Goal: Task Accomplishment & Management: Manage account settings

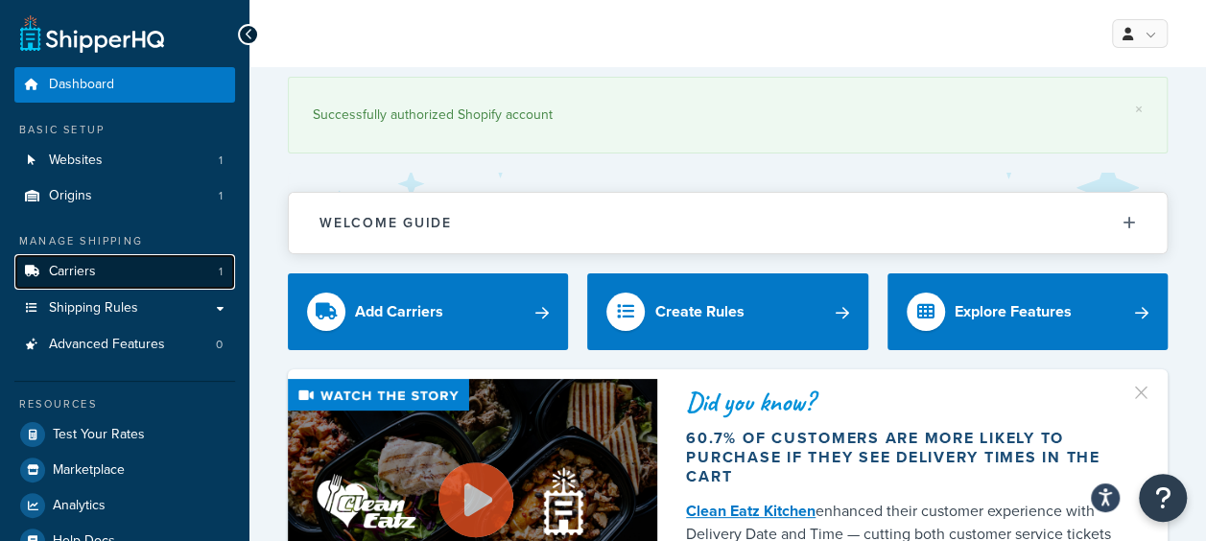
click at [93, 271] on span "Carriers" at bounding box center [72, 272] width 47 height 16
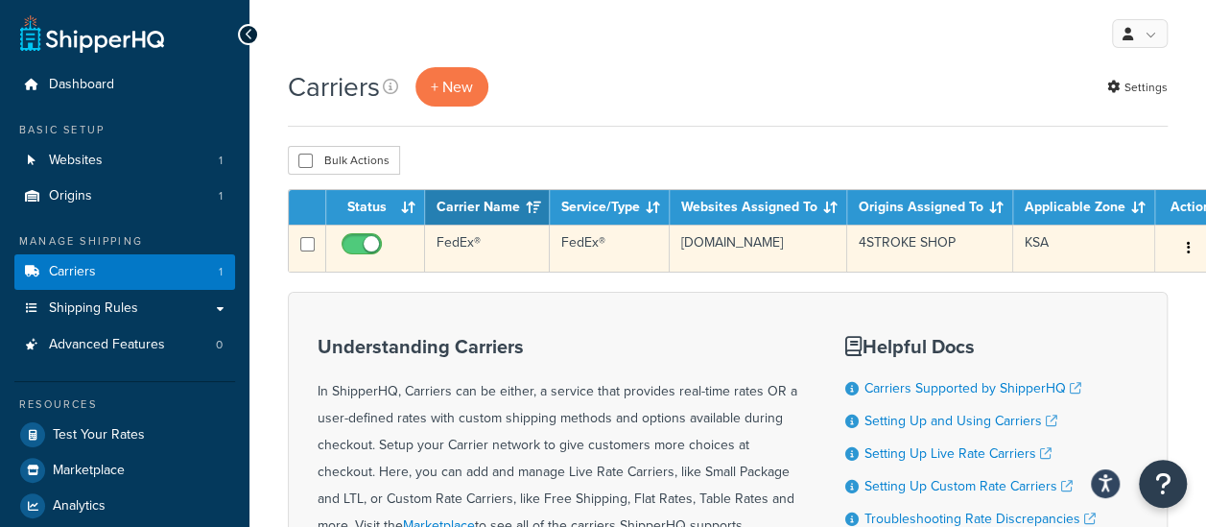
click at [493, 240] on td "FedEx®" at bounding box center [487, 247] width 125 height 47
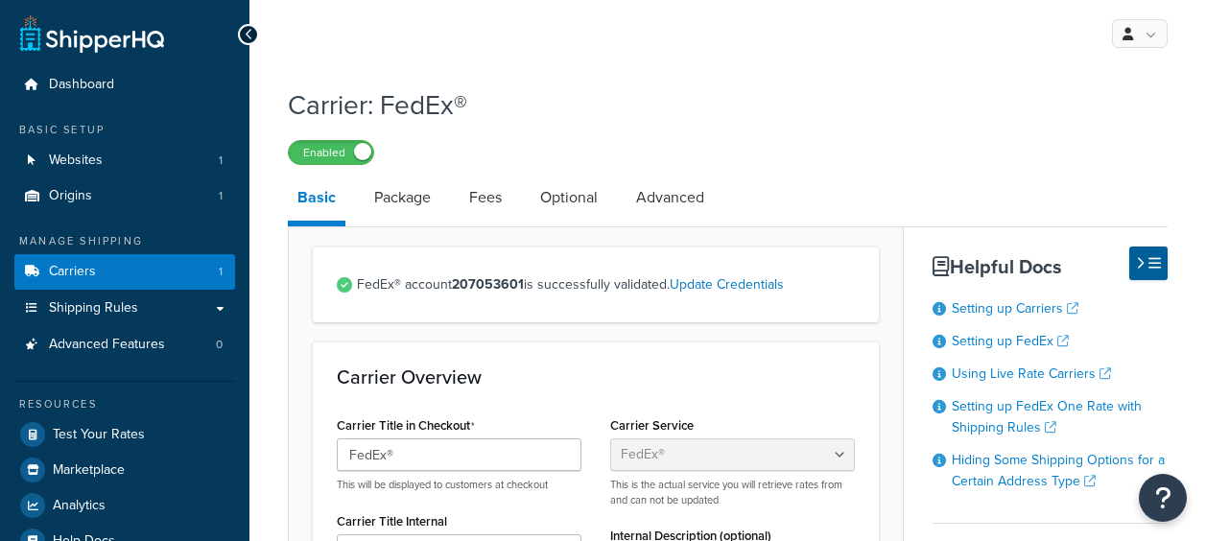
select select "fedEx"
select select "REGULAR_PICKUP"
select select "YOUR_PACKAGING"
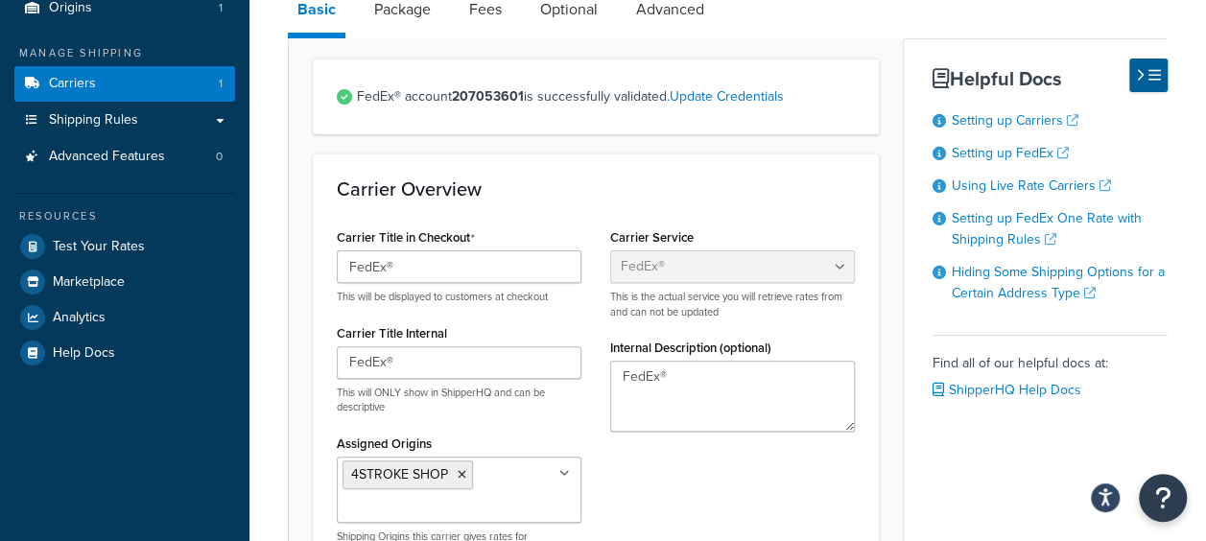
scroll to position [98, 0]
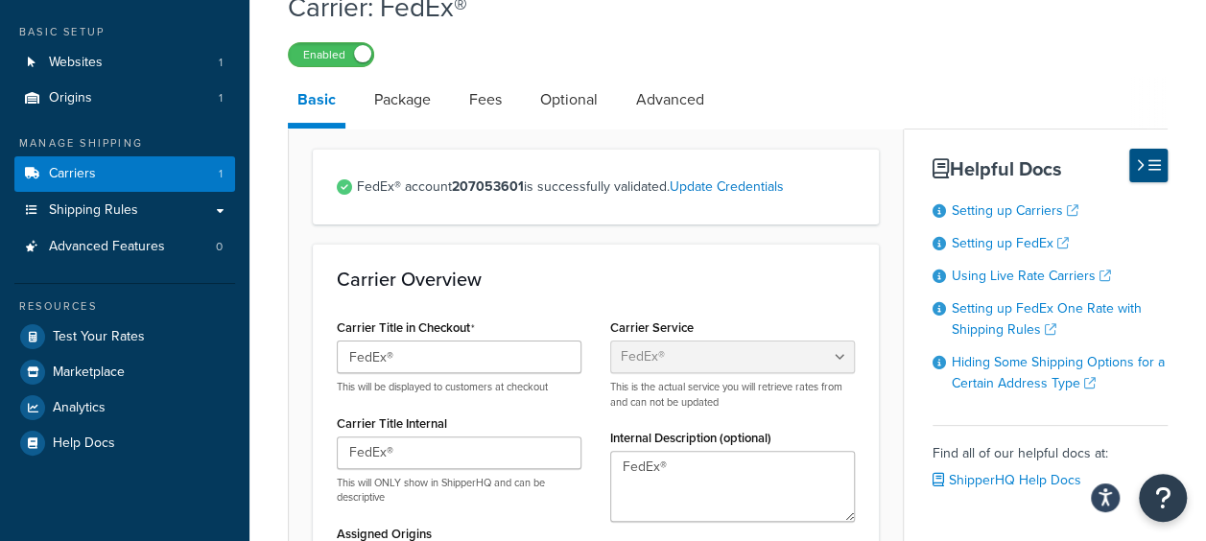
click at [1140, 170] on icon at bounding box center [1140, 165] width 9 height 14
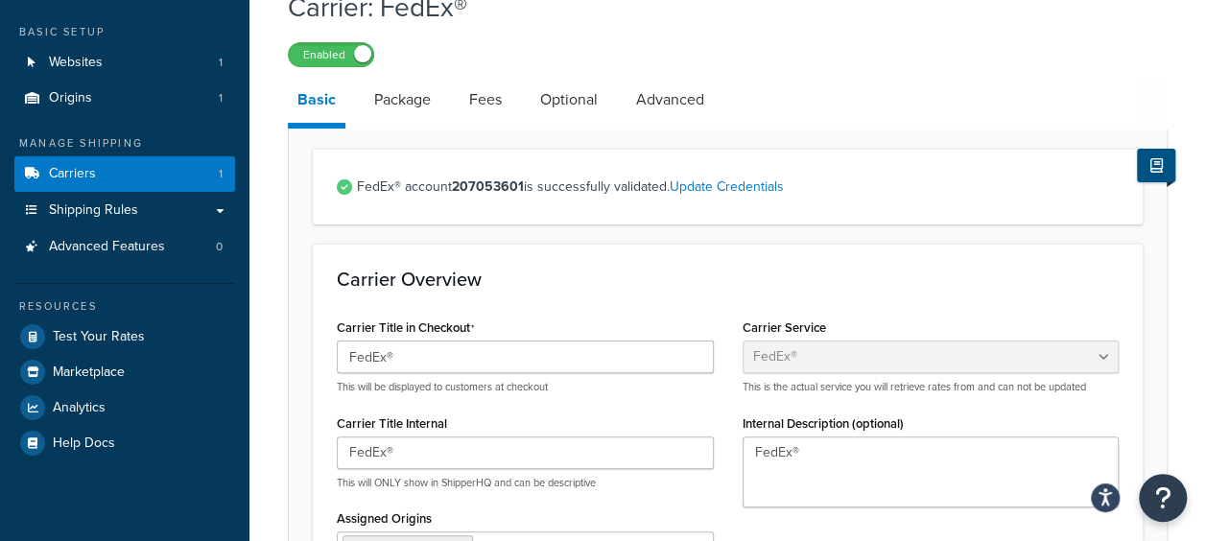
click at [1142, 163] on button at bounding box center [1156, 166] width 38 height 34
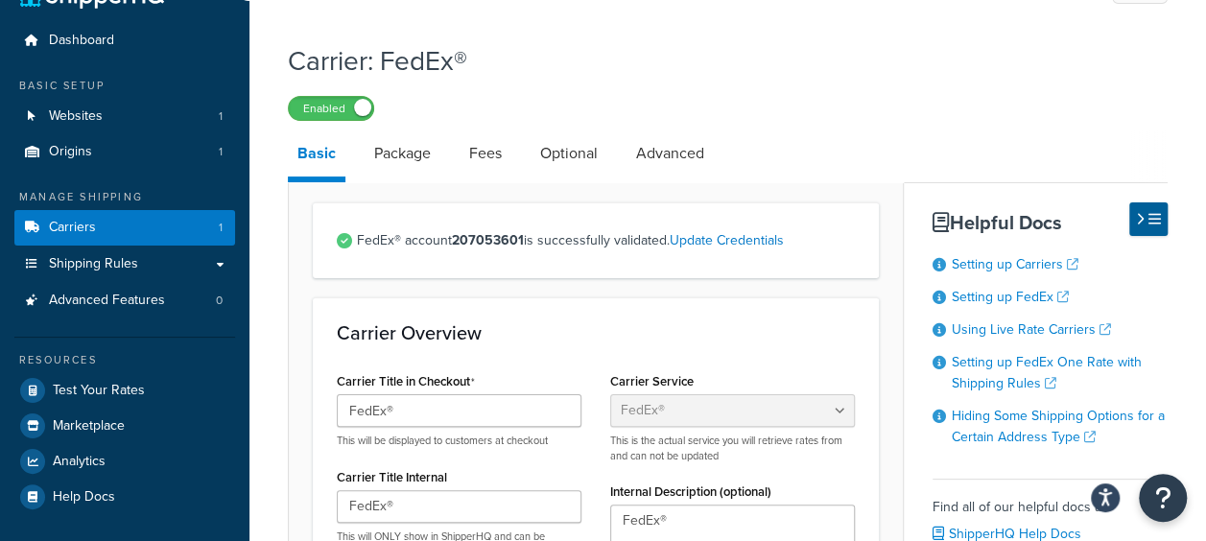
scroll to position [0, 0]
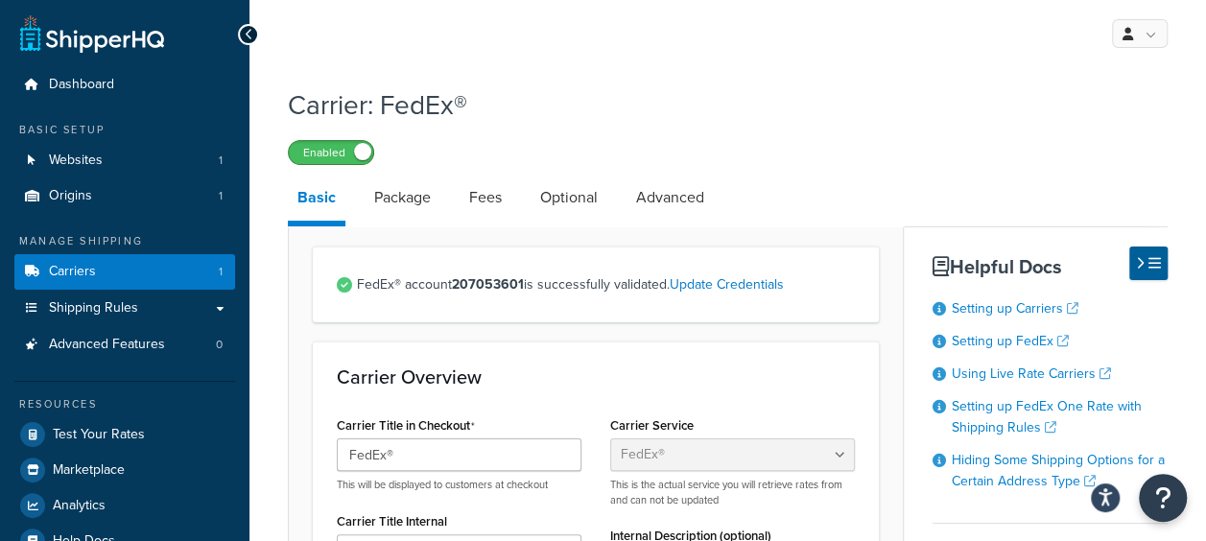
click at [359, 148] on span at bounding box center [362, 151] width 17 height 17
click at [342, 151] on label "Disabled" at bounding box center [331, 152] width 84 height 23
click at [681, 194] on link "Advanced" at bounding box center [669, 198] width 87 height 46
select select "false"
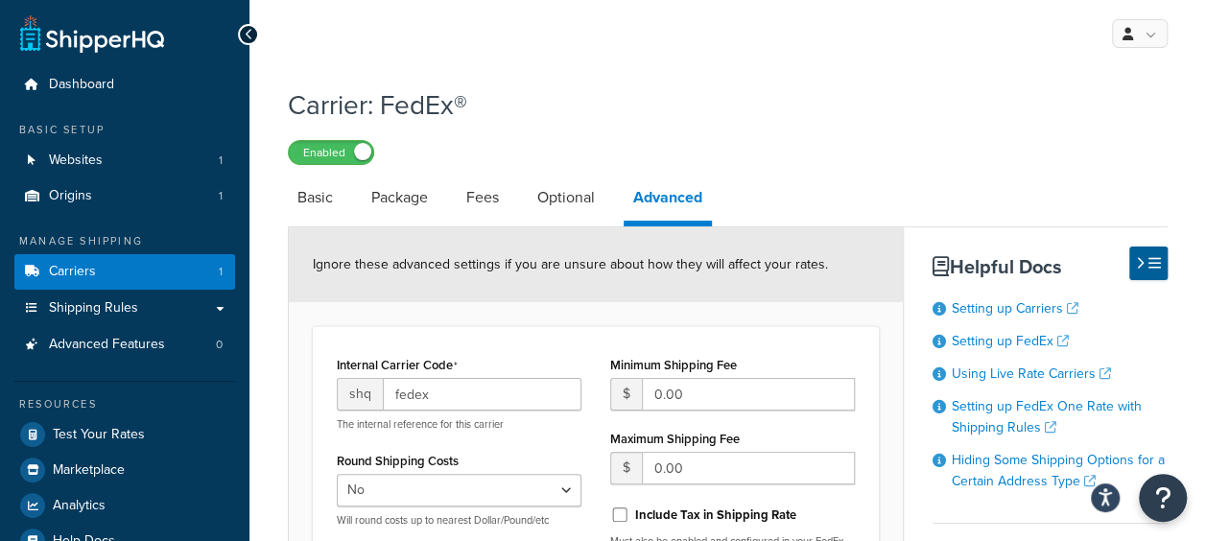
click at [681, 194] on link "Advanced" at bounding box center [668, 201] width 88 height 52
click at [546, 198] on link "Optional" at bounding box center [566, 198] width 77 height 46
select select "business"
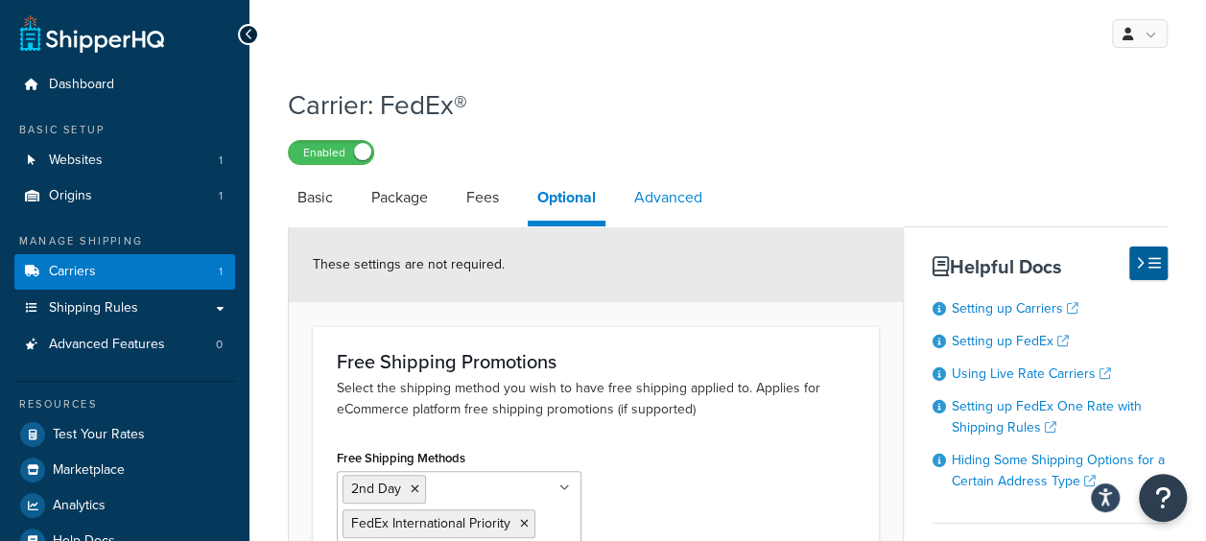
click at [647, 196] on link "Advanced" at bounding box center [668, 198] width 87 height 46
select select "false"
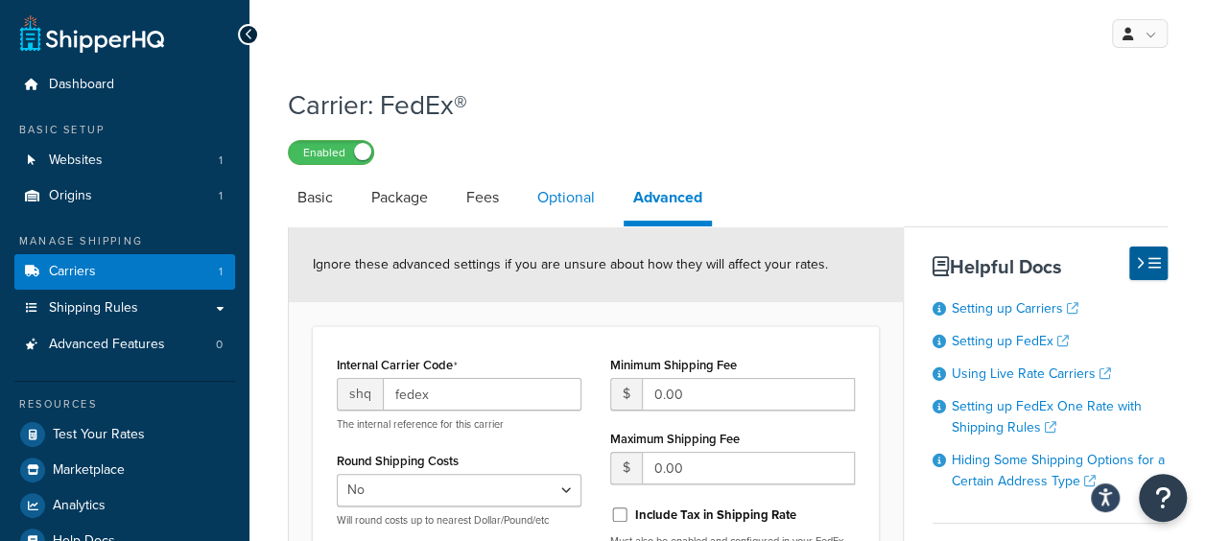
click at [564, 195] on link "Optional" at bounding box center [566, 198] width 77 height 46
select select "business"
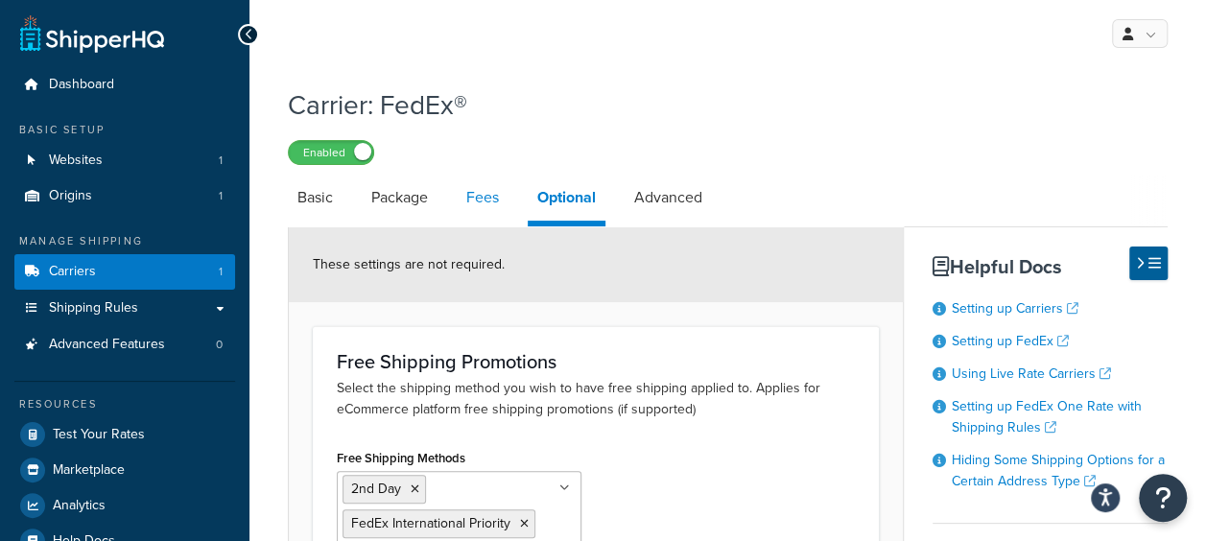
click at [466, 200] on link "Fees" at bounding box center [483, 198] width 52 height 46
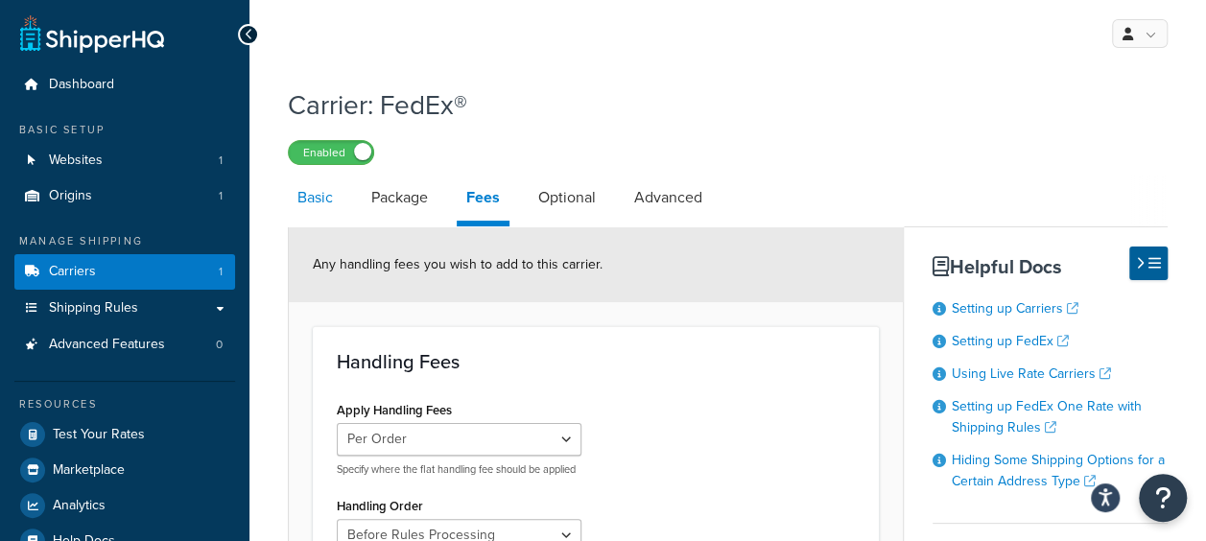
click at [332, 192] on link "Basic" at bounding box center [315, 198] width 55 height 46
select select "fedEx"
select select "REGULAR_PICKUP"
select select "YOUR_PACKAGING"
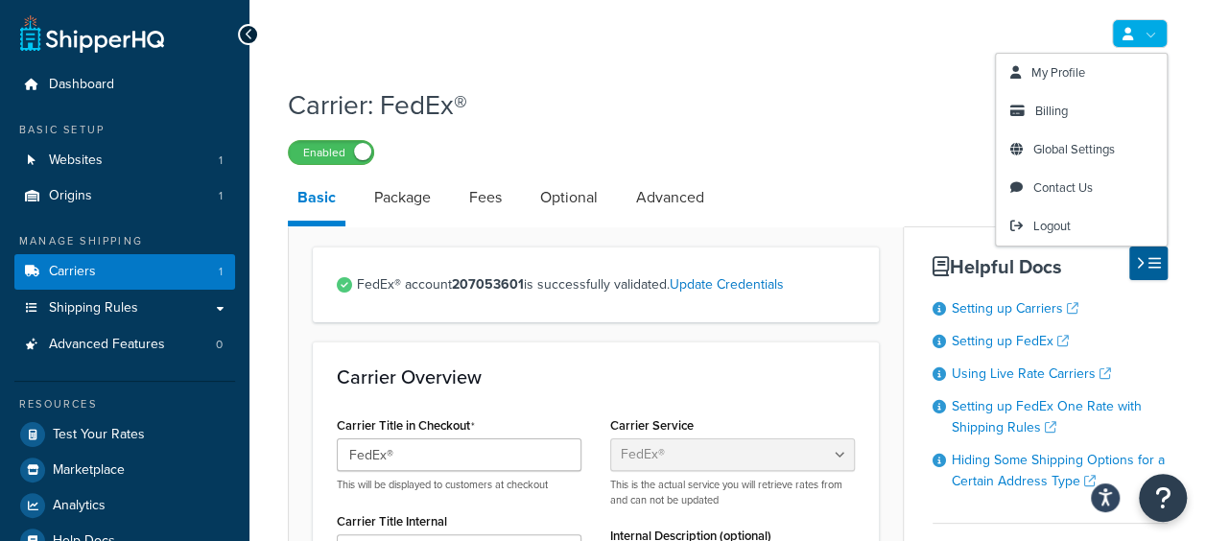
click at [1147, 42] on link at bounding box center [1140, 33] width 56 height 29
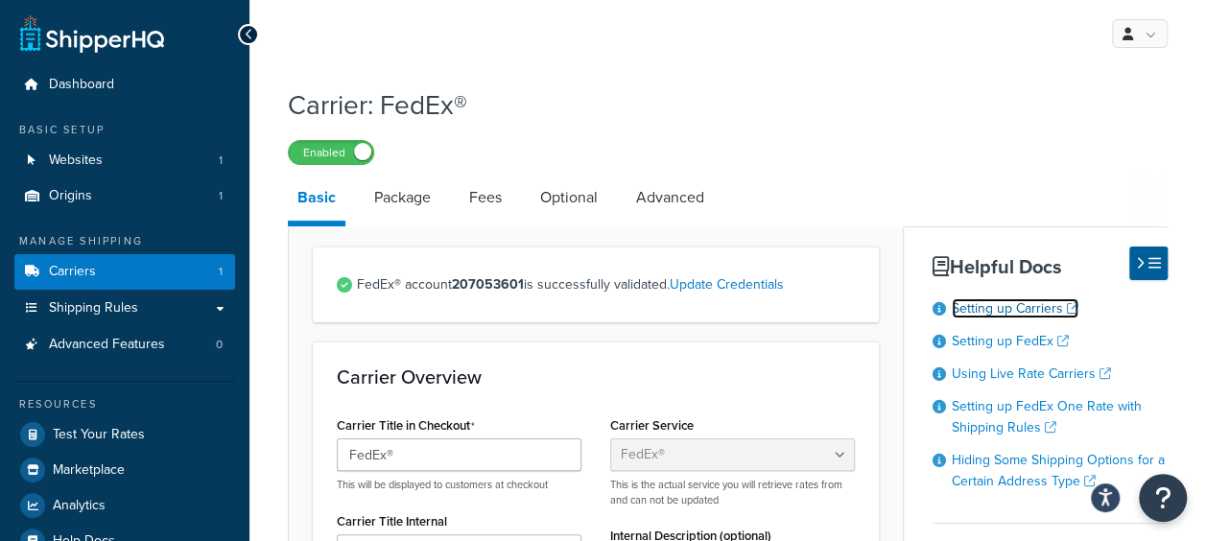
click at [968, 315] on link "Setting up Carriers" at bounding box center [1015, 308] width 127 height 20
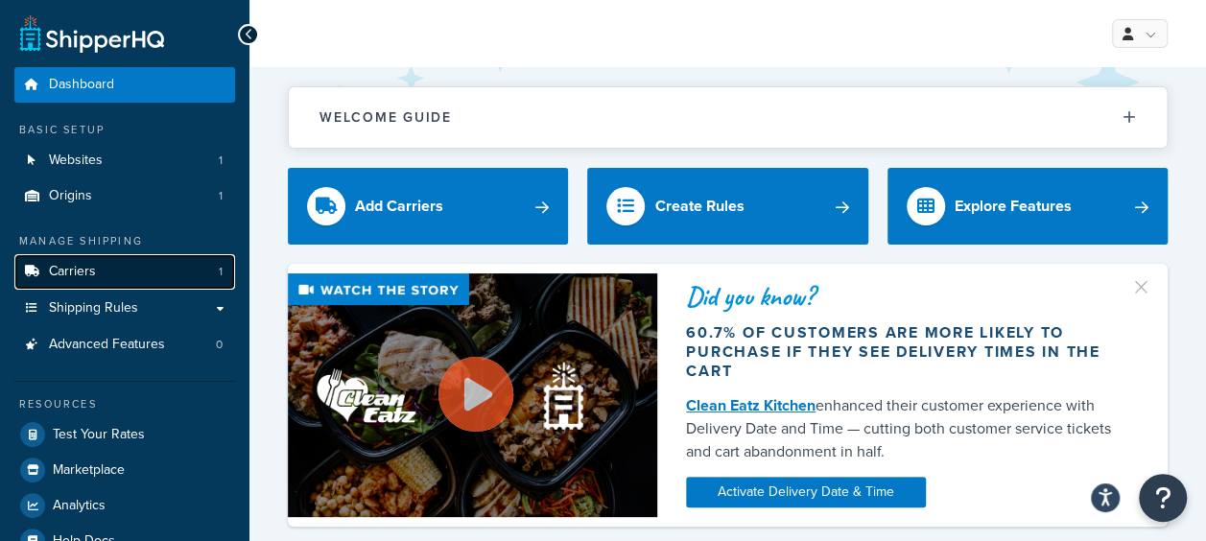
click at [85, 271] on span "Carriers" at bounding box center [72, 272] width 47 height 16
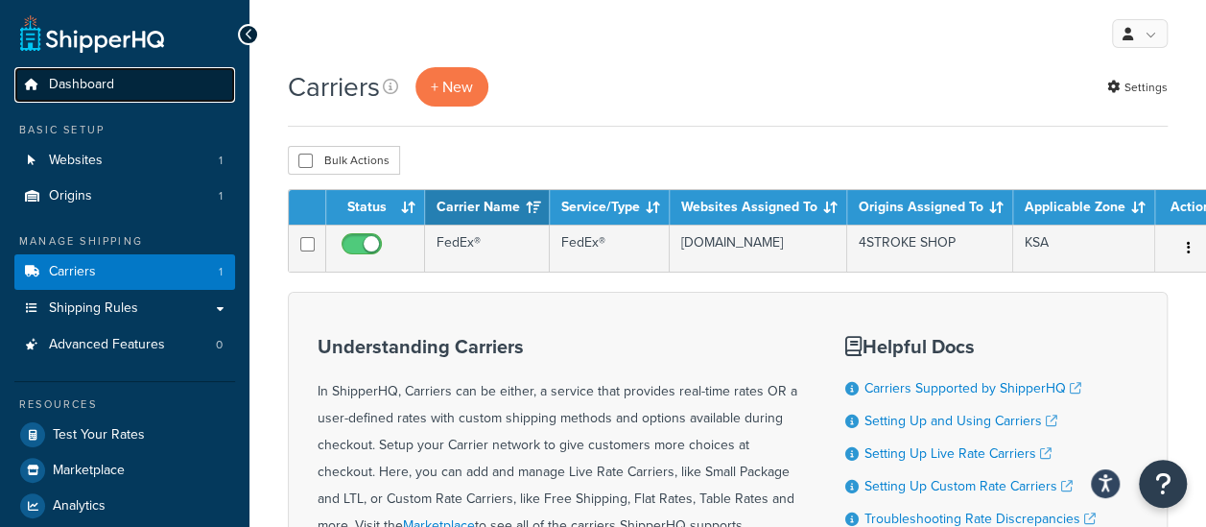
click at [108, 98] on link "Dashboard" at bounding box center [124, 84] width 221 height 35
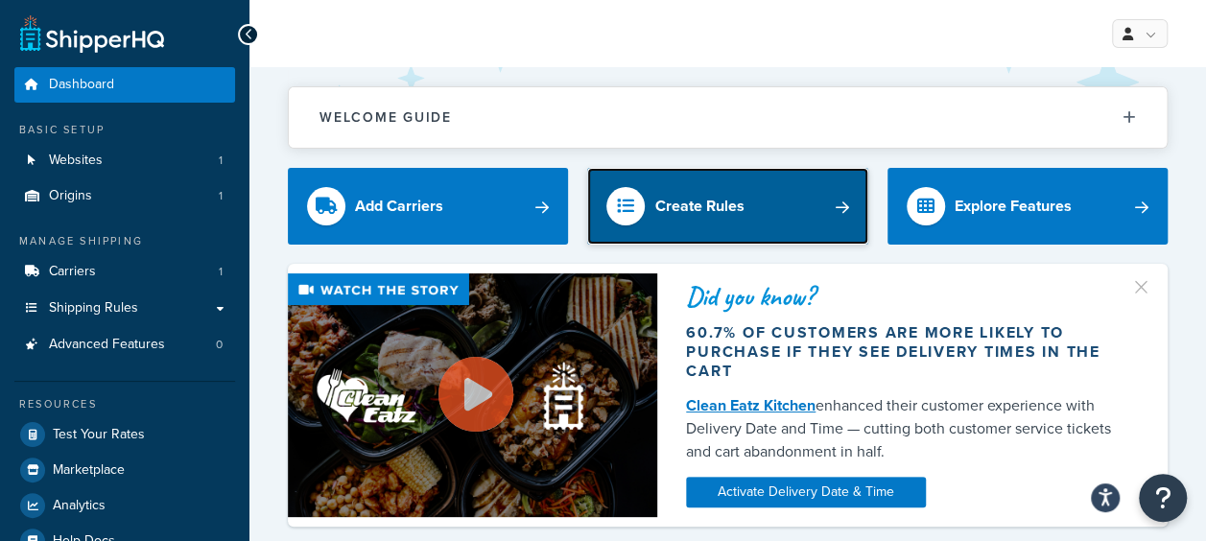
click at [743, 228] on link "Create Rules" at bounding box center [727, 206] width 280 height 77
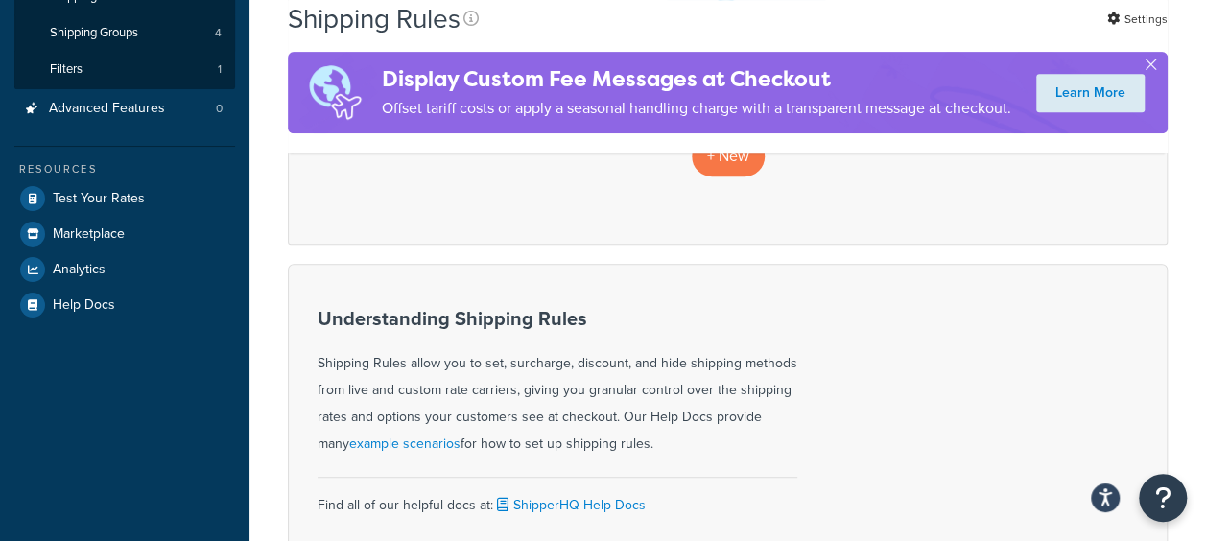
scroll to position [288, 0]
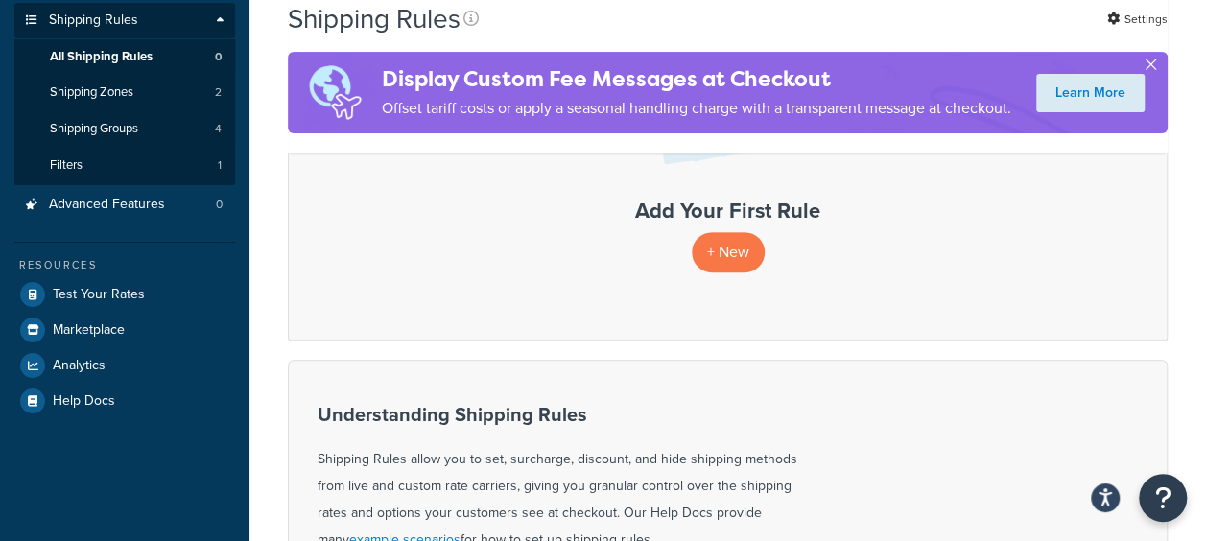
click at [1150, 66] on button "button" at bounding box center [1150, 68] width 5 height 5
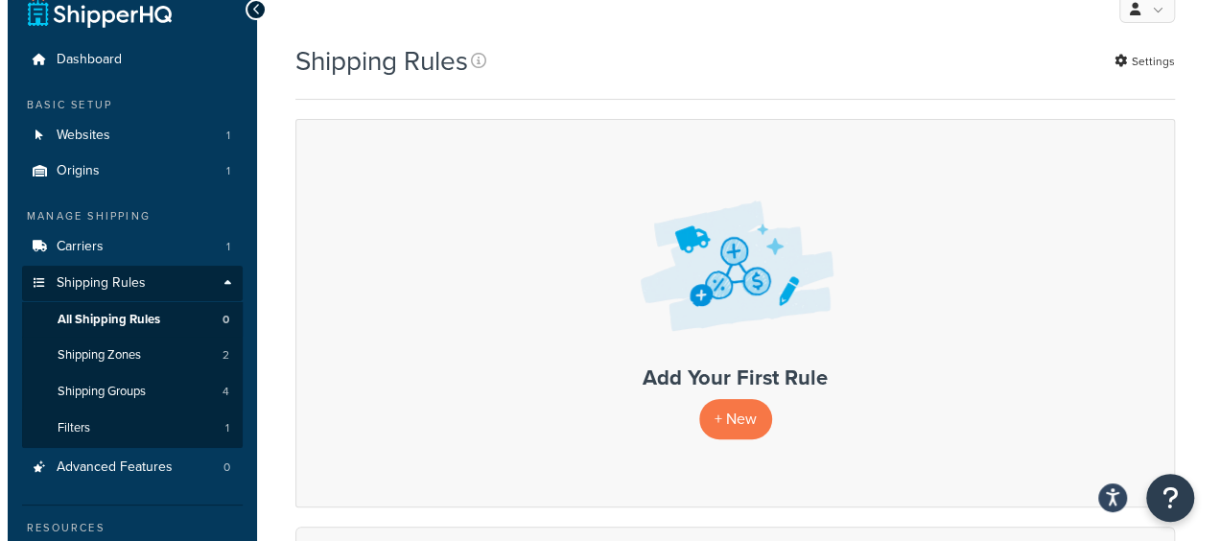
scroll to position [0, 0]
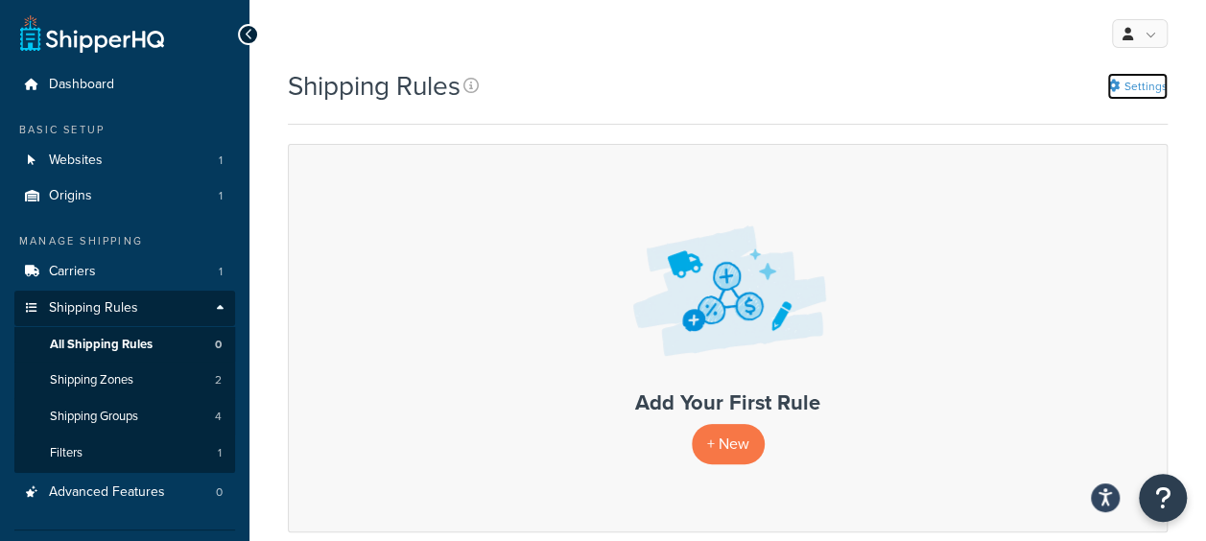
click at [1134, 91] on link "Settings" at bounding box center [1137, 86] width 60 height 27
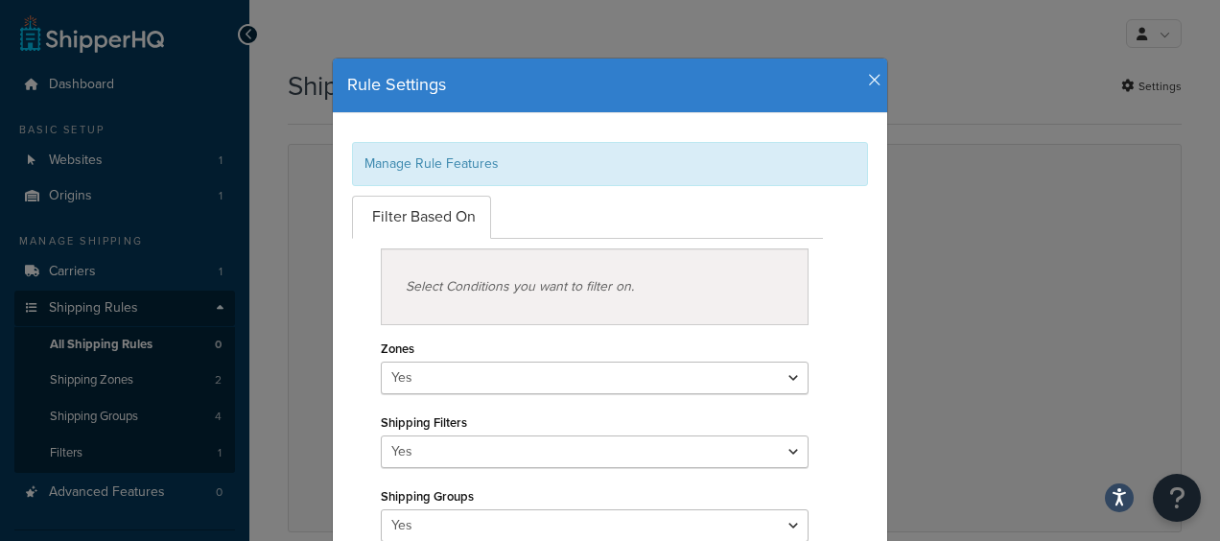
click at [868, 81] on icon "button" at bounding box center [874, 80] width 13 height 17
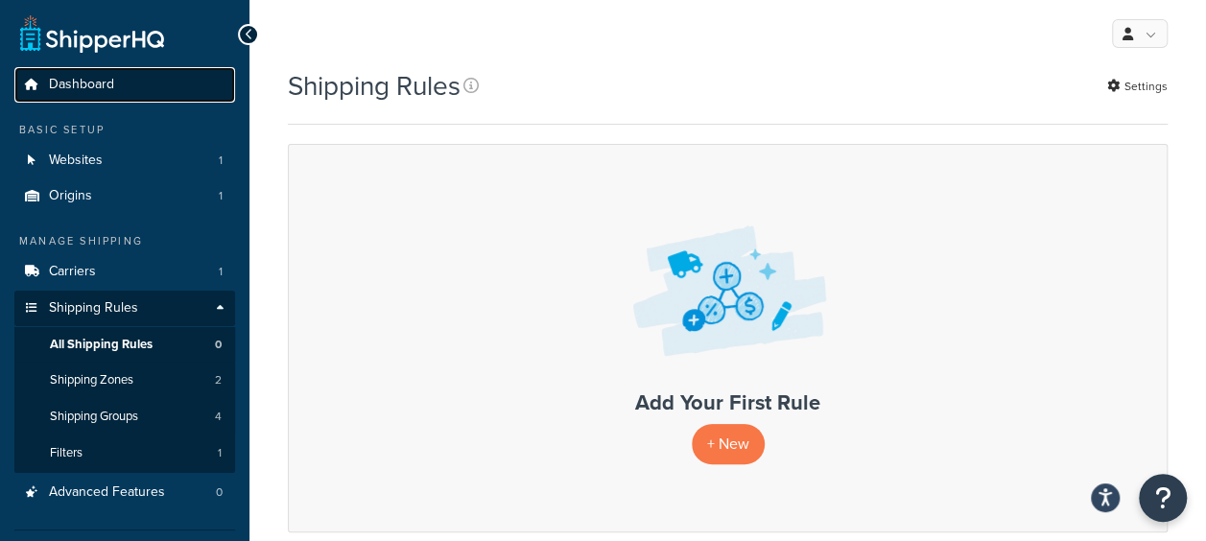
click at [103, 83] on span "Dashboard" at bounding box center [81, 85] width 65 height 16
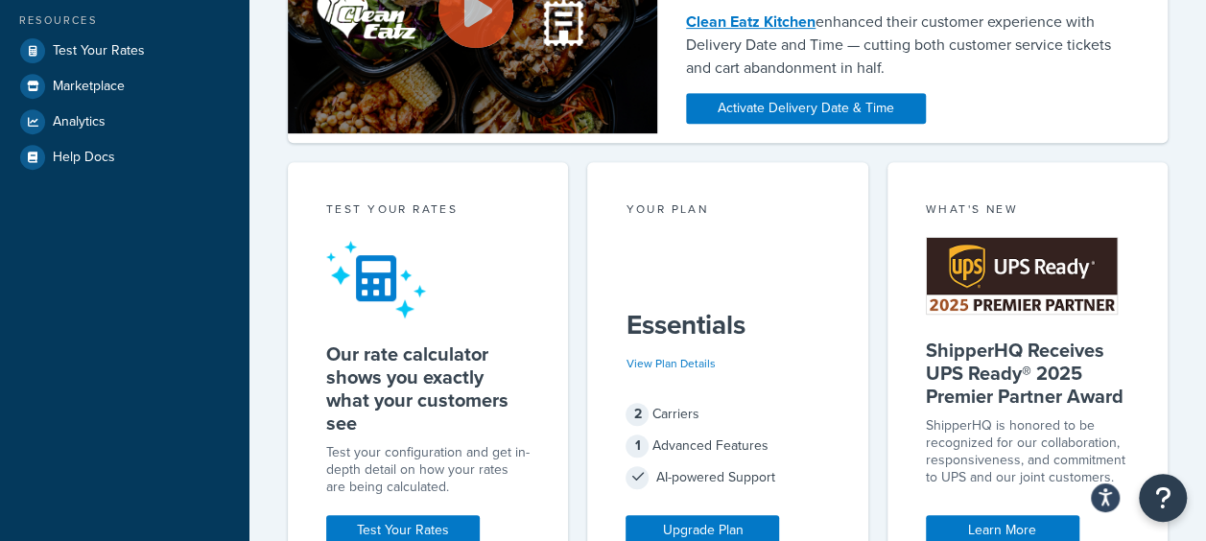
scroll to position [480, 0]
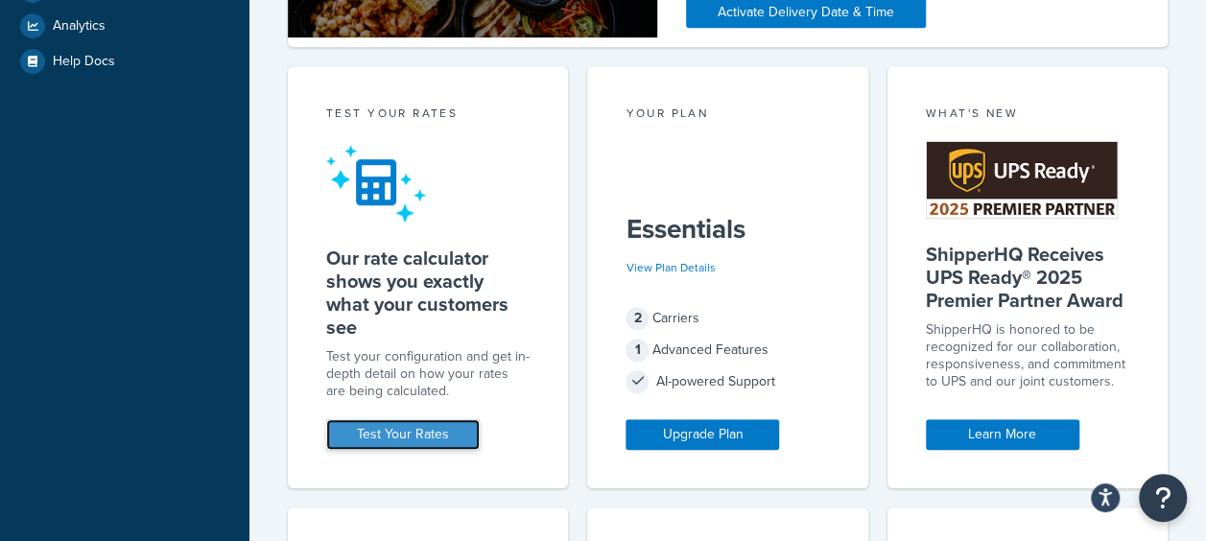
click at [437, 433] on link "Test Your Rates" at bounding box center [402, 434] width 153 height 31
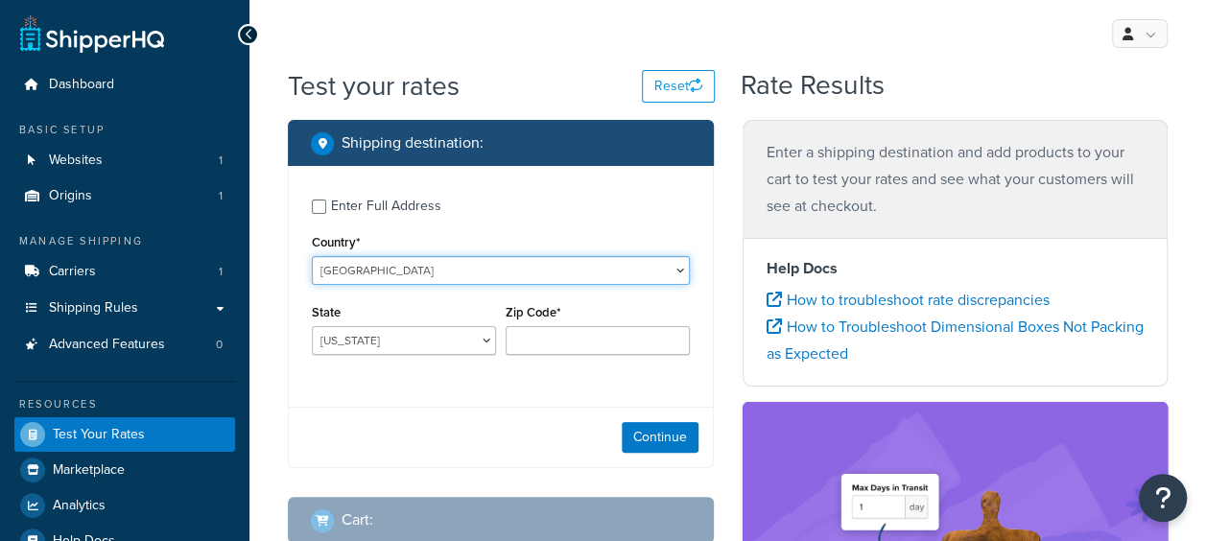
click at [430, 269] on select "[GEOGRAPHIC_DATA] [GEOGRAPHIC_DATA] [GEOGRAPHIC_DATA] [GEOGRAPHIC_DATA] [GEOGRA…" at bounding box center [501, 270] width 378 height 29
select select "SA"
click at [312, 256] on select "[GEOGRAPHIC_DATA] [GEOGRAPHIC_DATA] [GEOGRAPHIC_DATA] [GEOGRAPHIC_DATA] [GEOGRA…" at bounding box center [501, 270] width 378 height 29
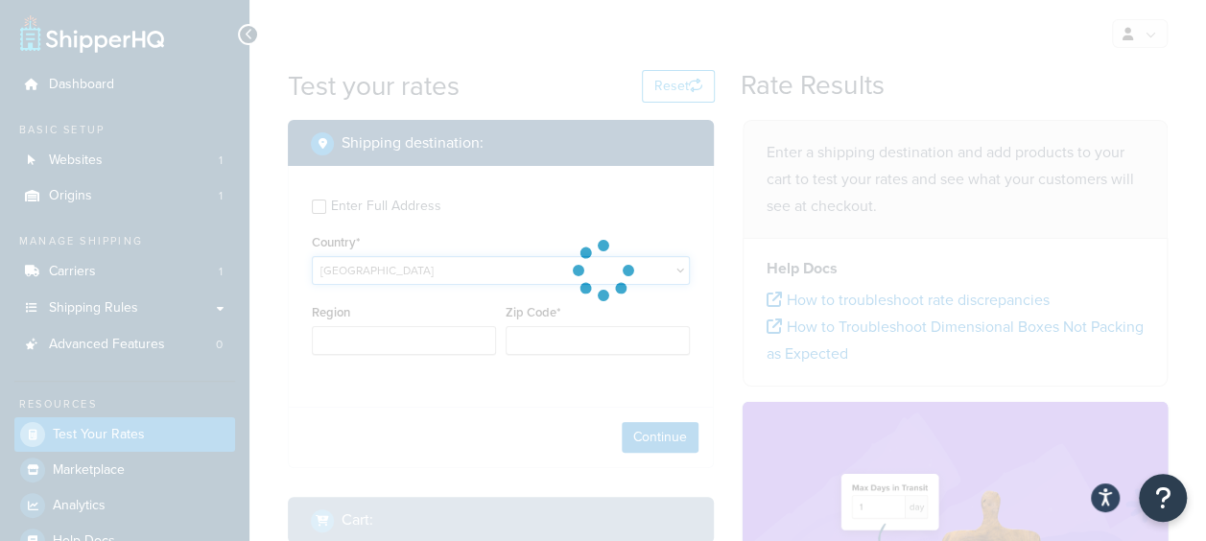
type input "AL"
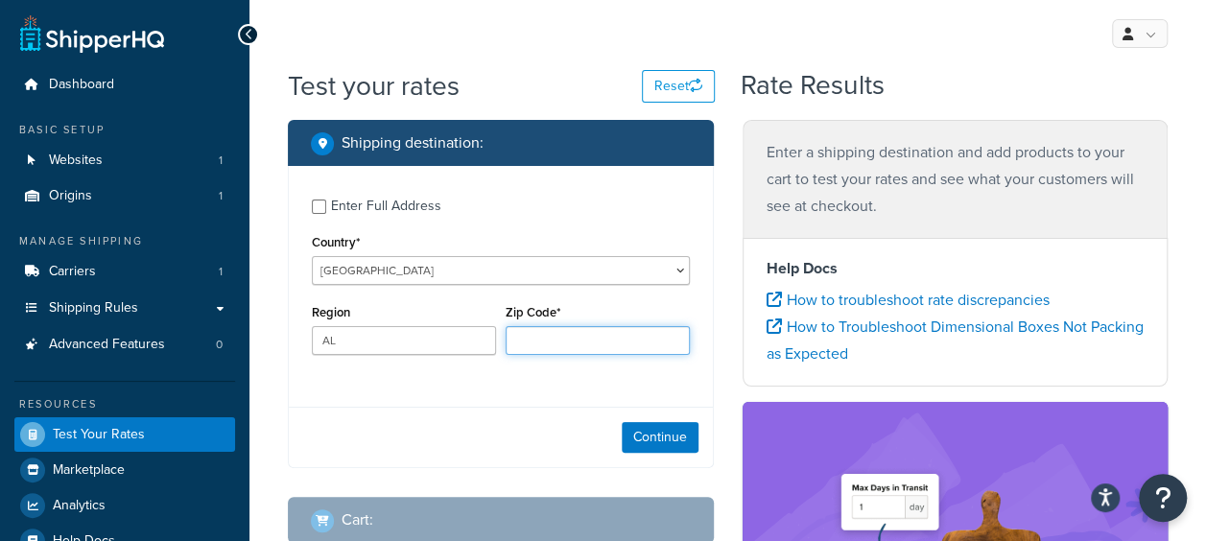
click at [552, 345] on input "Zip Code*" at bounding box center [598, 340] width 184 height 29
type input "32424"
click at [554, 346] on input "Zip Code*" at bounding box center [598, 340] width 184 height 29
type input "32424"
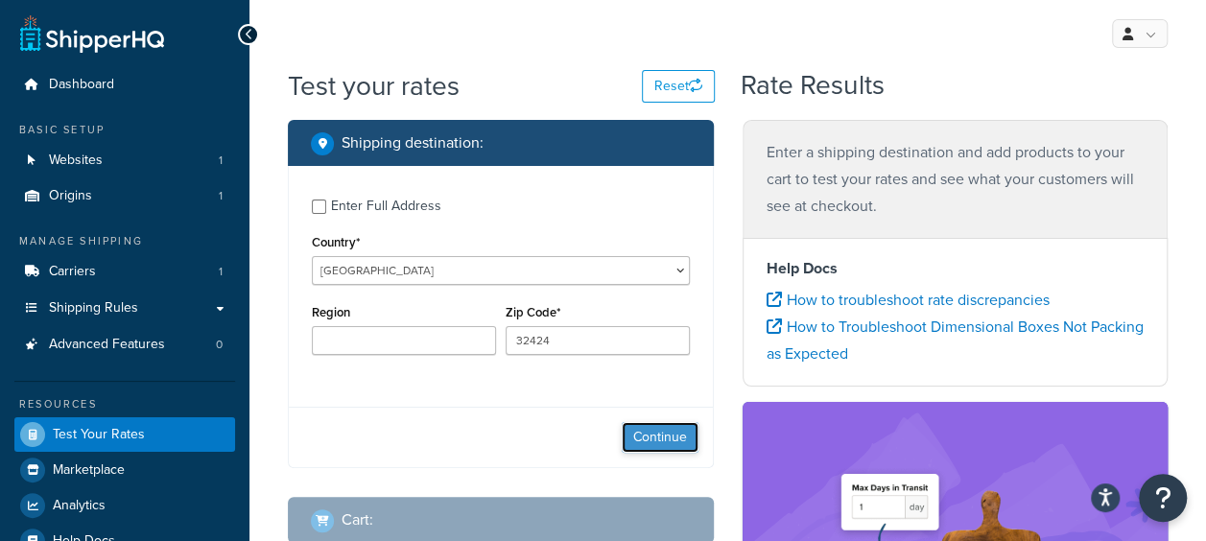
click at [652, 435] on button "Continue" at bounding box center [660, 437] width 77 height 31
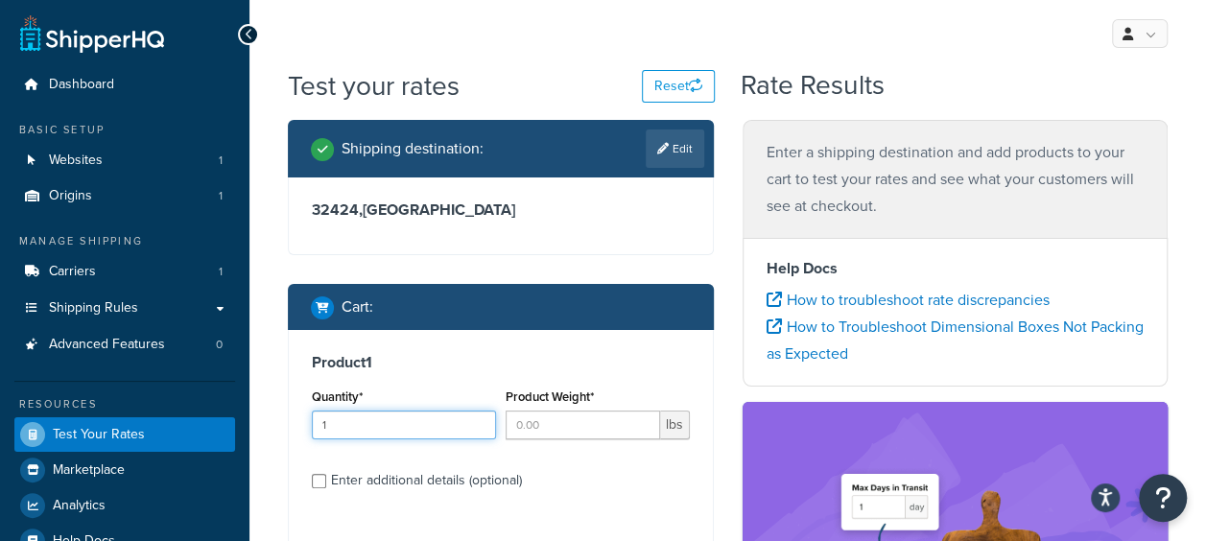
click at [478, 419] on input "1" at bounding box center [404, 425] width 184 height 29
click at [478, 419] on input "2" at bounding box center [404, 425] width 184 height 29
type input "3"
click at [478, 419] on input "3" at bounding box center [404, 425] width 184 height 29
type input "1"
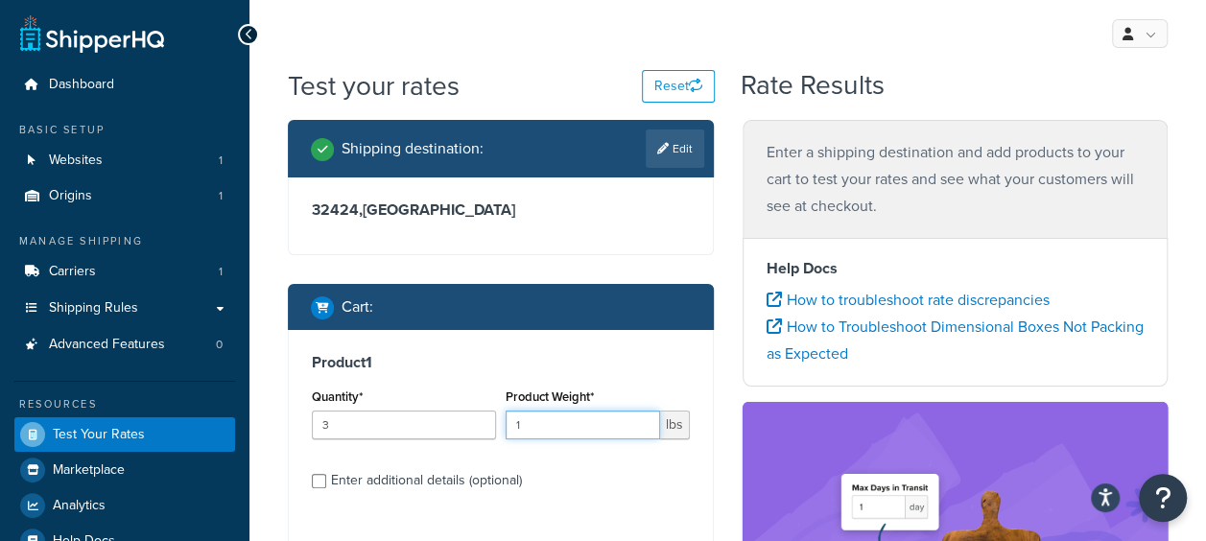
click at [644, 421] on input "1" at bounding box center [583, 425] width 154 height 29
click at [480, 426] on input "2" at bounding box center [404, 425] width 184 height 29
type input "1"
click at [480, 426] on input "1" at bounding box center [404, 425] width 184 height 29
click at [319, 478] on input "Enter additional details (optional)" at bounding box center [319, 481] width 14 height 14
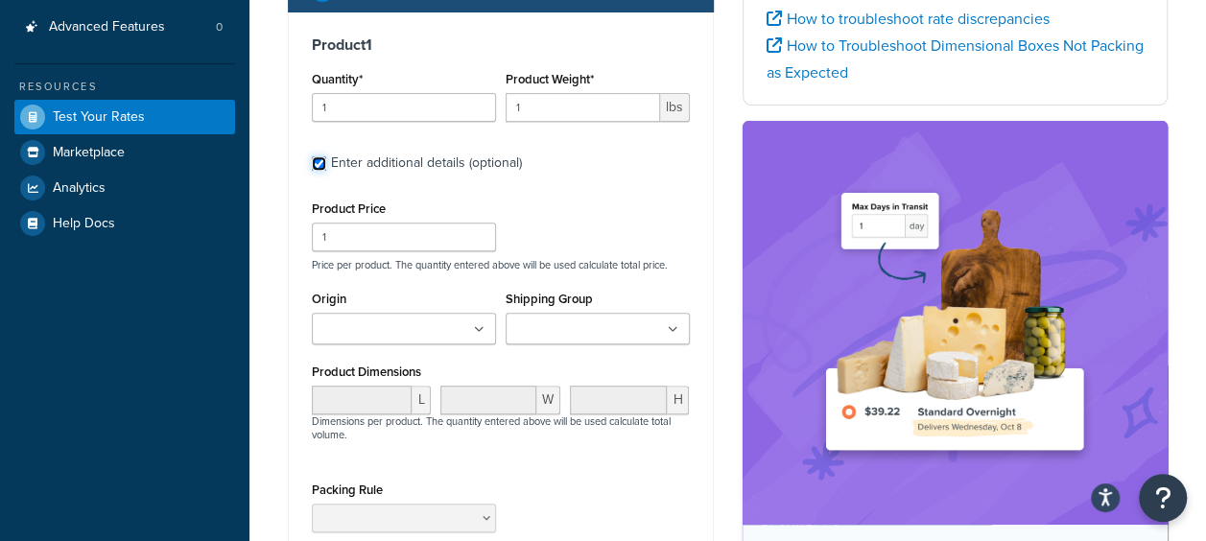
scroll to position [384, 0]
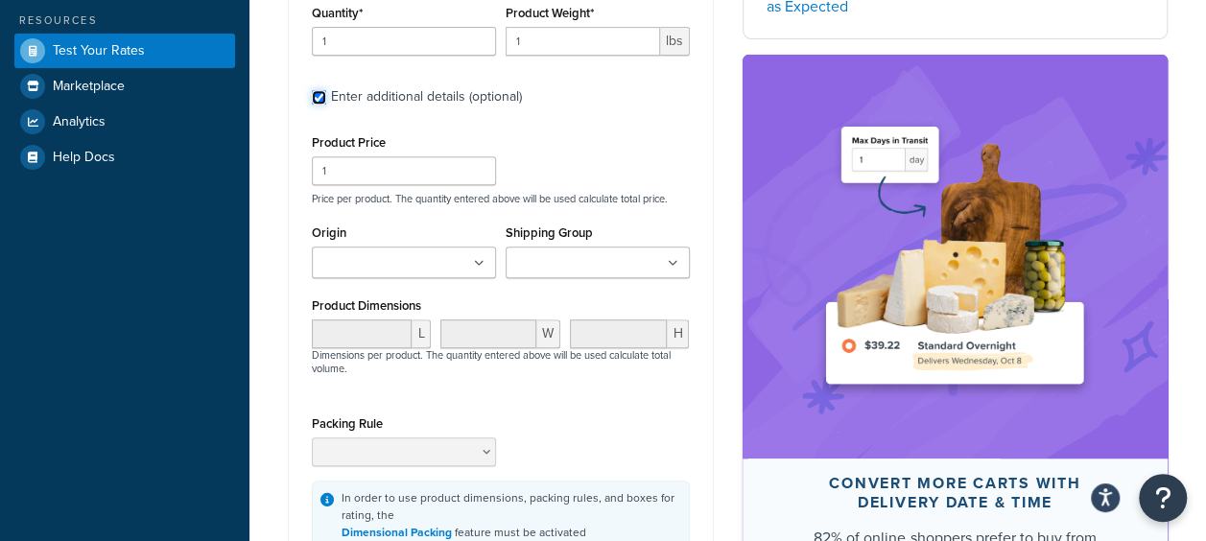
click at [322, 98] on input "Enter additional details (optional)" at bounding box center [319, 97] width 14 height 14
checkbox input "false"
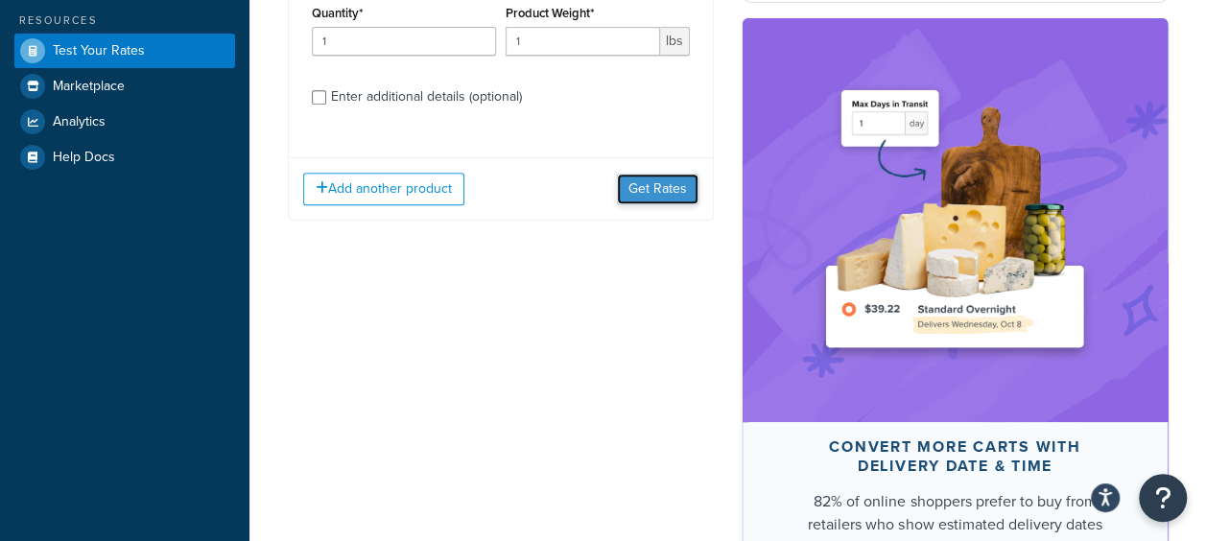
click at [654, 191] on button "Get Rates" at bounding box center [658, 189] width 82 height 31
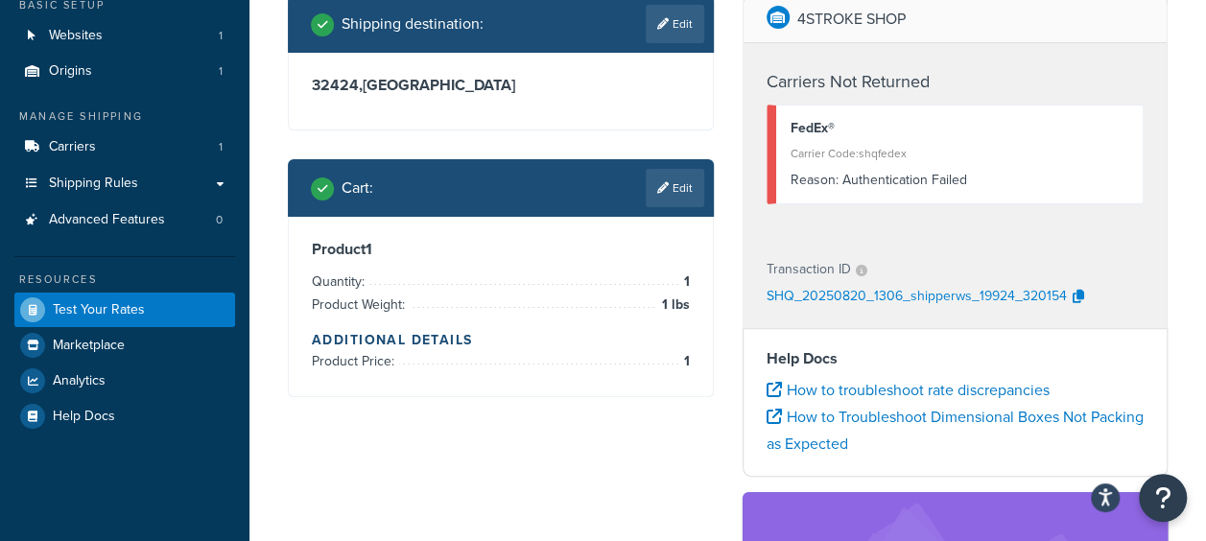
scroll to position [96, 0]
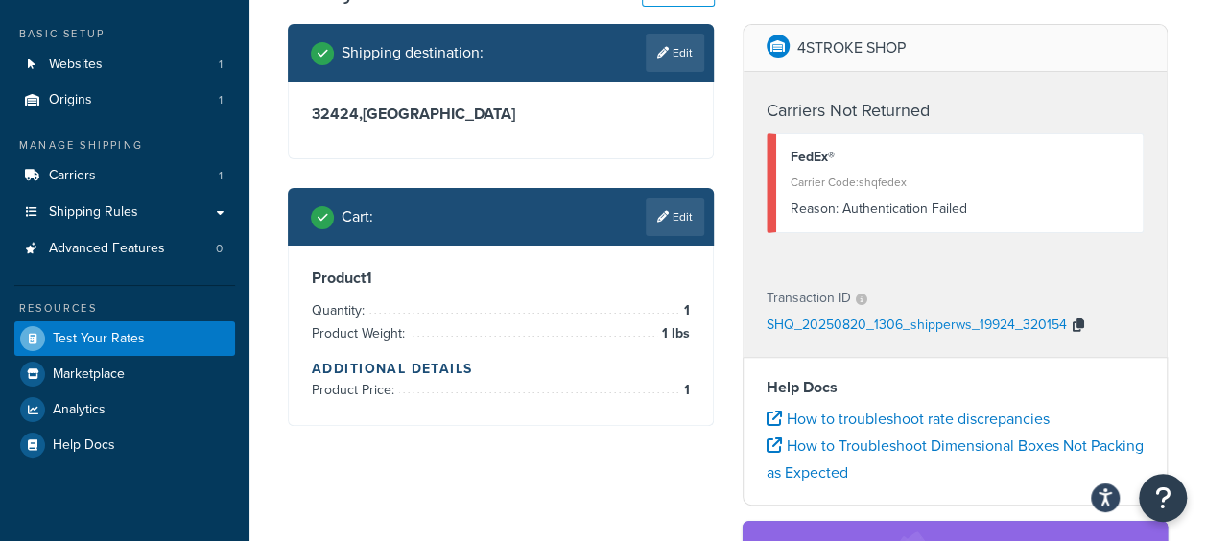
click at [1074, 322] on icon "button" at bounding box center [1079, 325] width 12 height 13
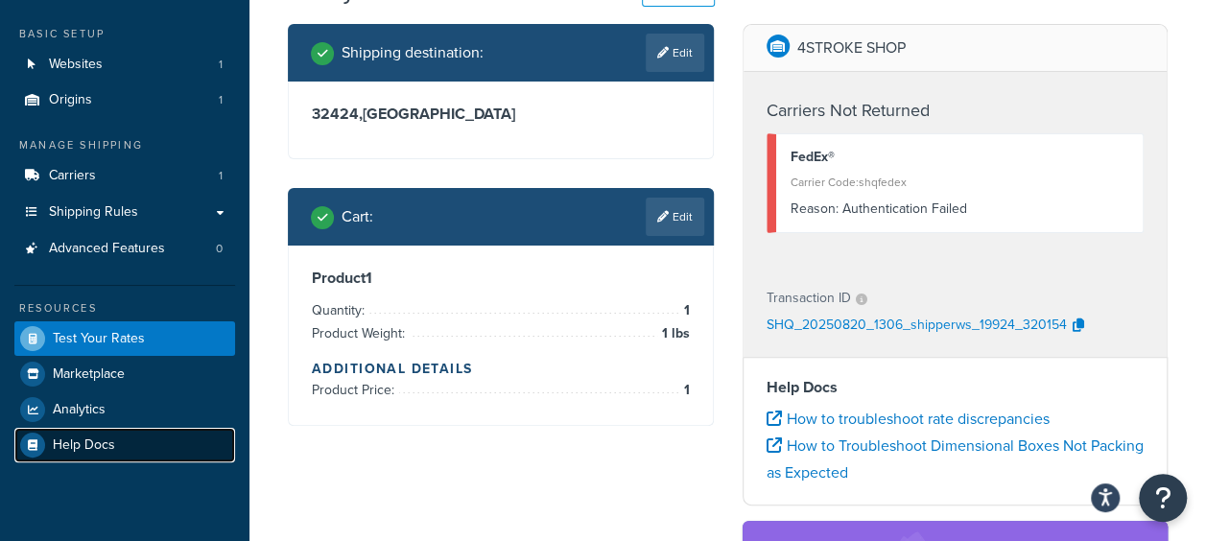
click at [120, 440] on link "Help Docs" at bounding box center [124, 445] width 221 height 35
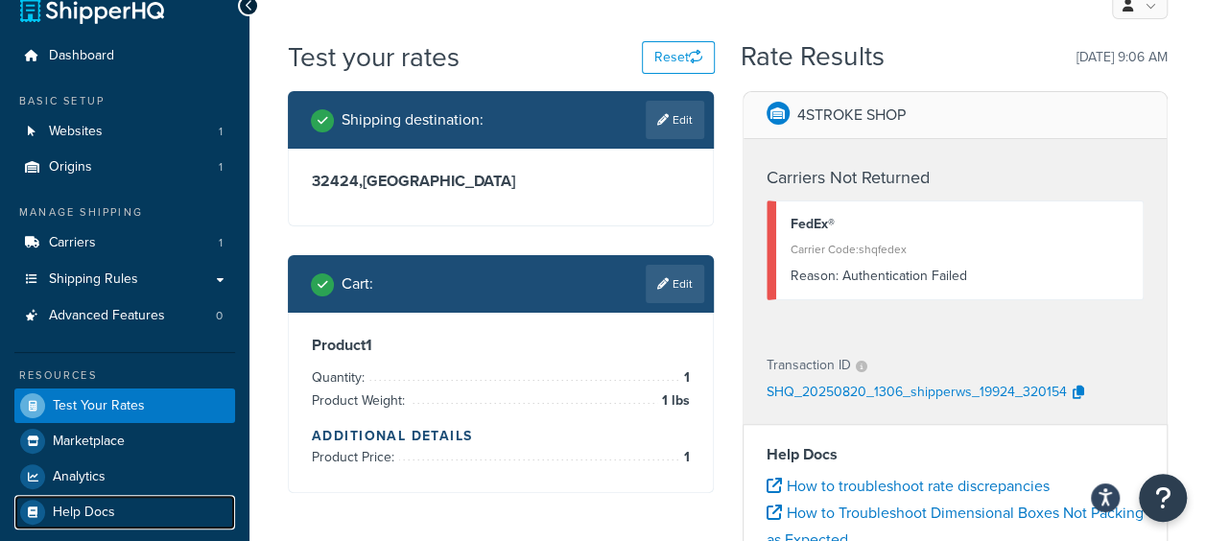
scroll to position [0, 0]
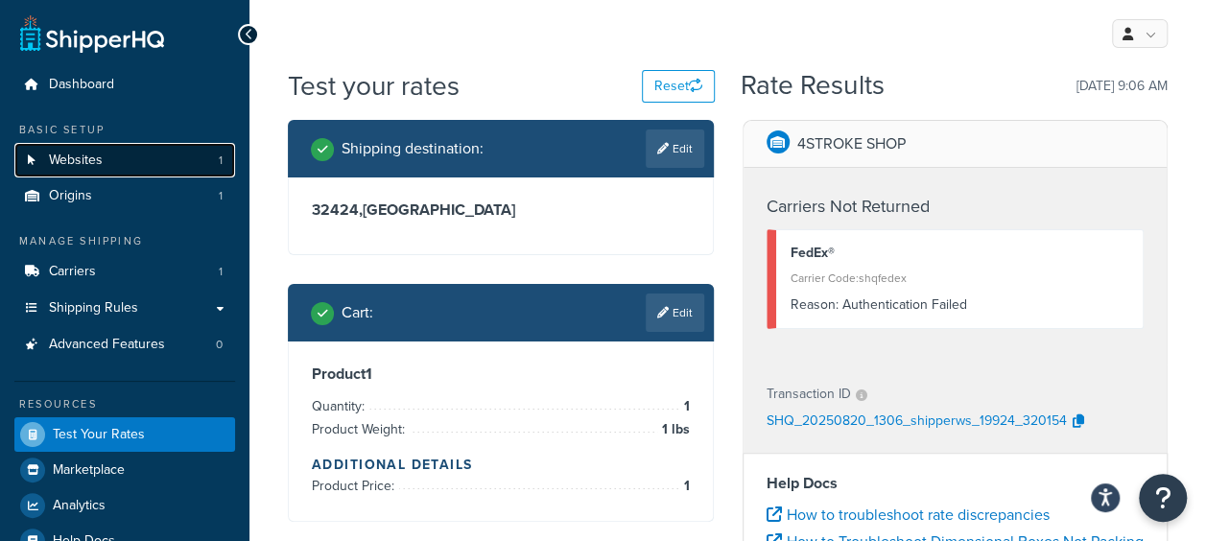
click at [123, 157] on link "Websites 1" at bounding box center [124, 160] width 221 height 35
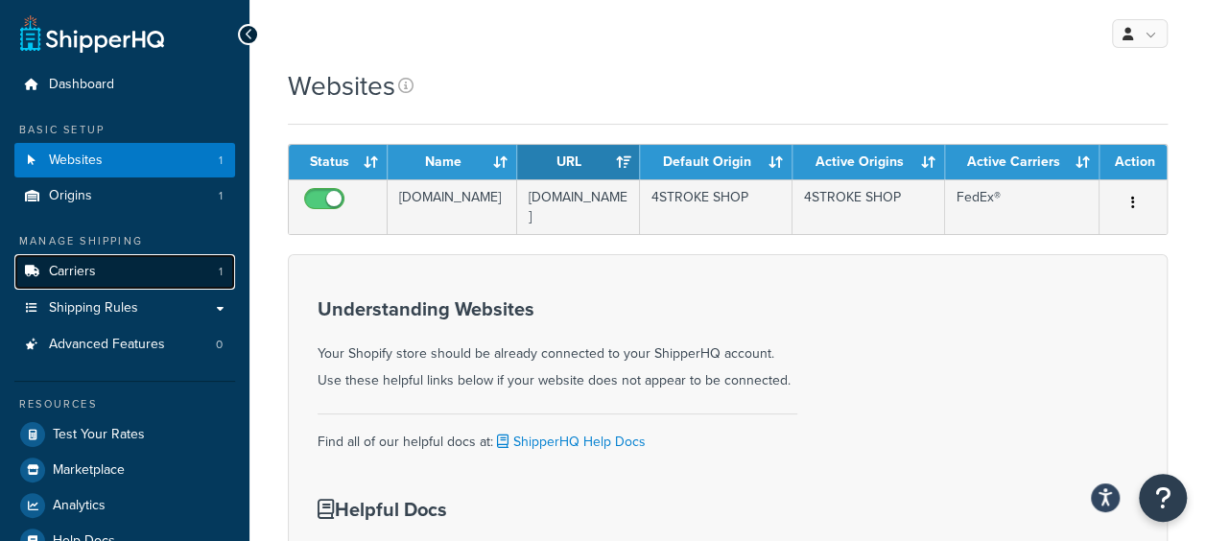
click at [56, 268] on span "Carriers" at bounding box center [72, 272] width 47 height 16
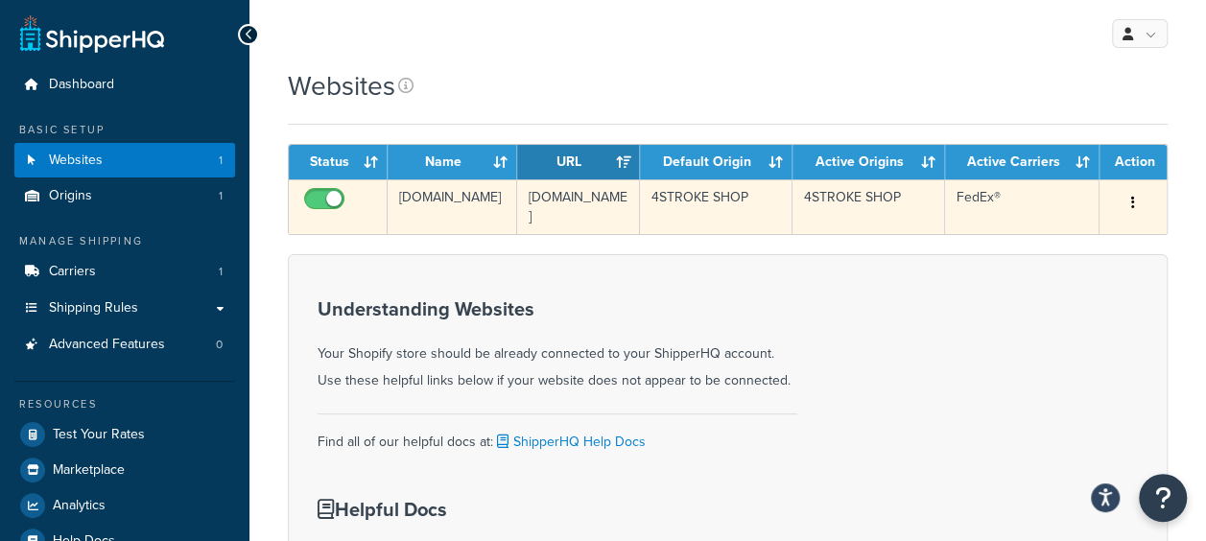
click at [703, 234] on td "4STROKE SHOP" at bounding box center [716, 206] width 153 height 55
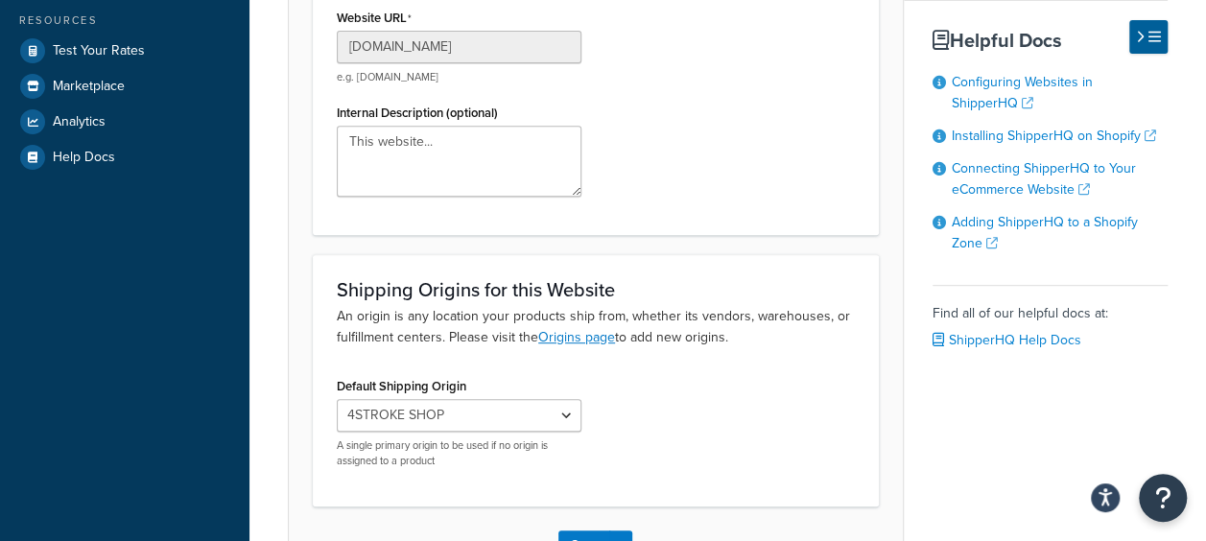
scroll to position [288, 0]
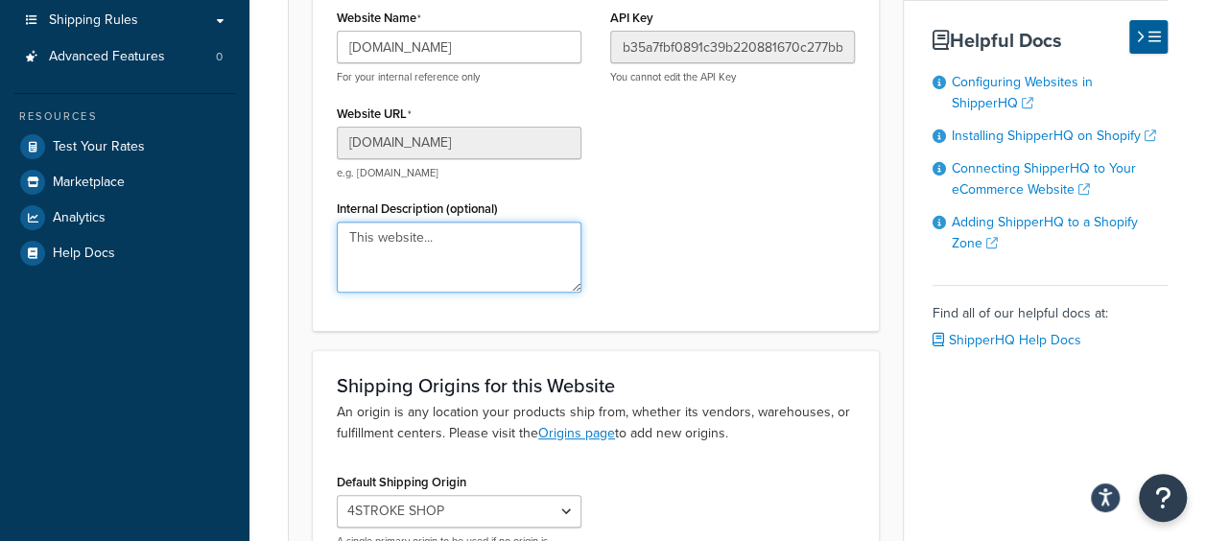
click at [525, 276] on textarea "This website..." at bounding box center [459, 257] width 245 height 71
click at [743, 188] on div "Website Name [DOMAIN_NAME] For your internal reference only Website URL [DOMAIN…" at bounding box center [595, 155] width 547 height 303
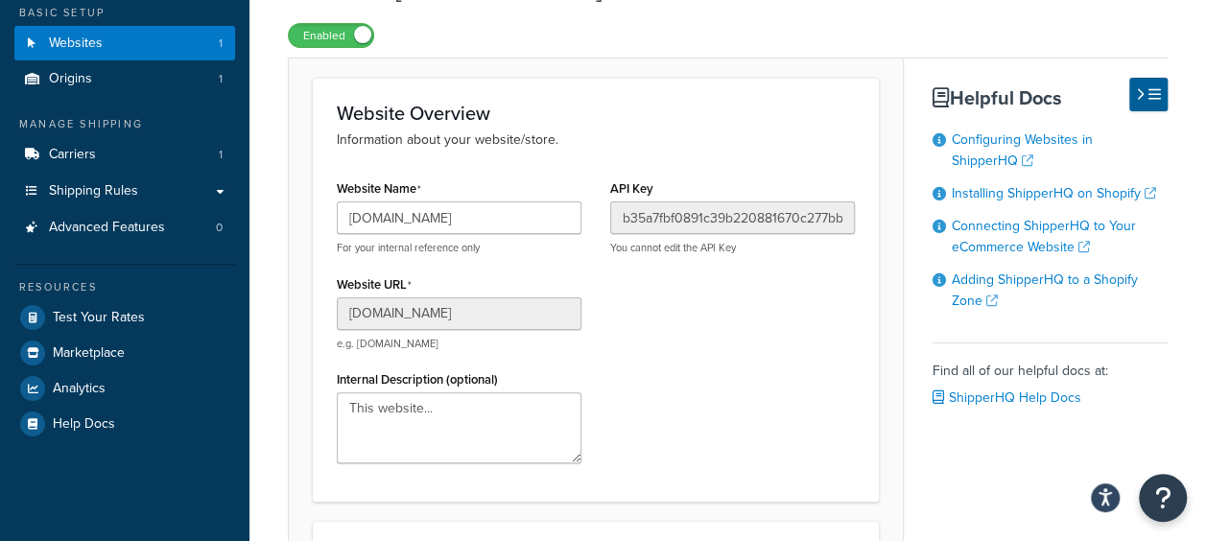
scroll to position [0, 0]
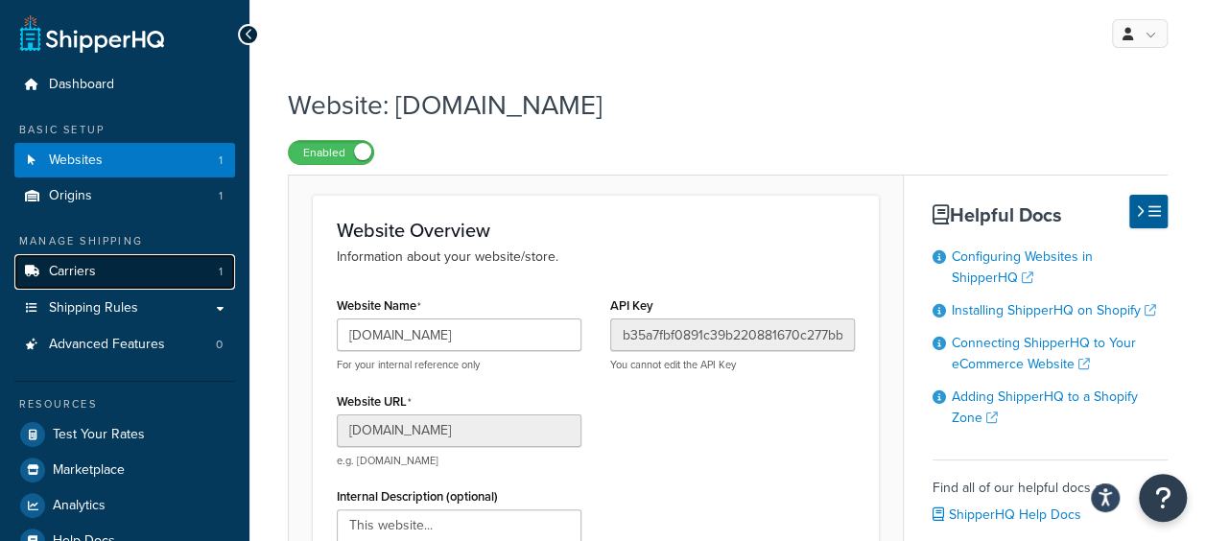
click at [140, 276] on link "Carriers 1" at bounding box center [124, 271] width 221 height 35
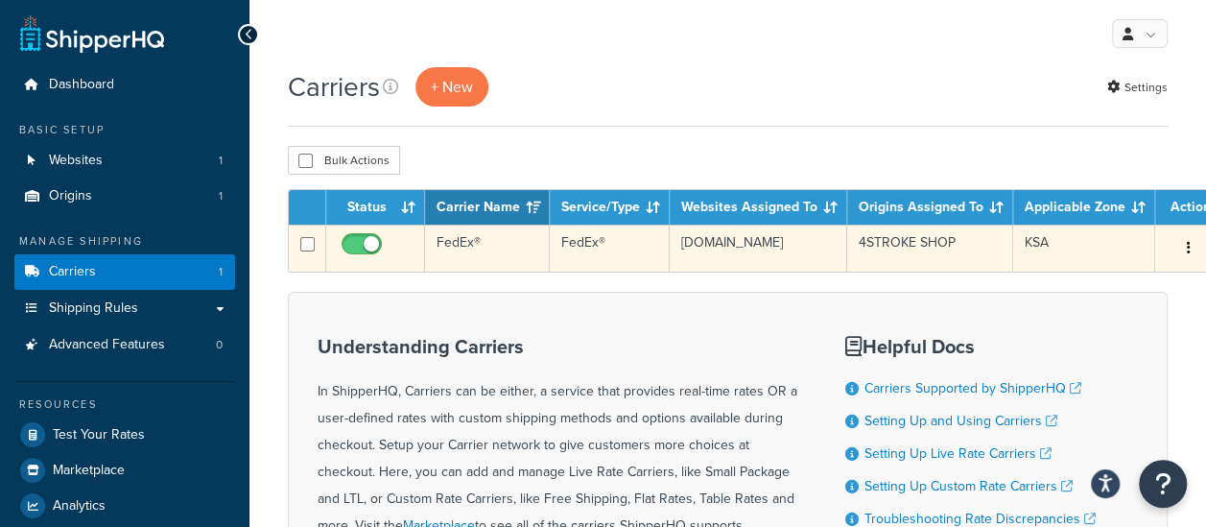
click at [517, 256] on td "FedEx®" at bounding box center [487, 247] width 125 height 47
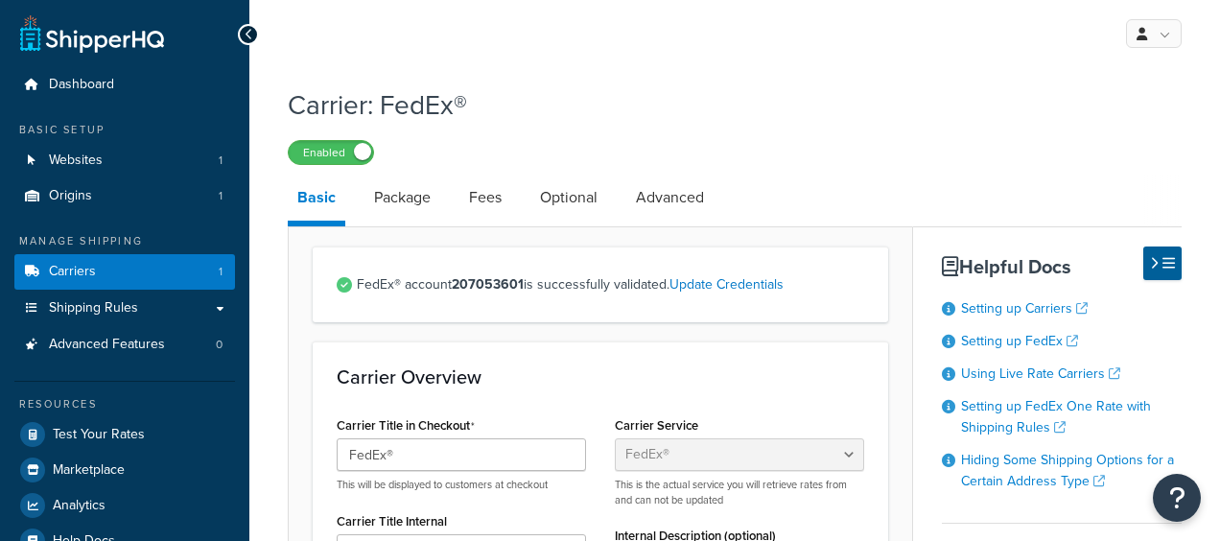
select select "fedEx"
select select "REGULAR_PICKUP"
select select "YOUR_PACKAGING"
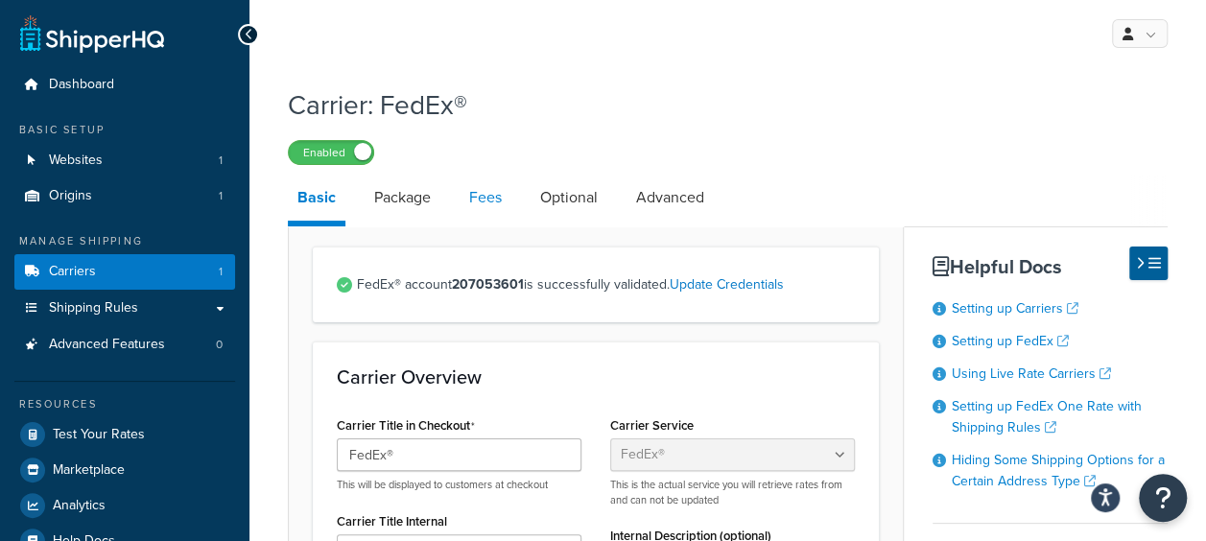
click at [498, 201] on link "Fees" at bounding box center [486, 198] width 52 height 46
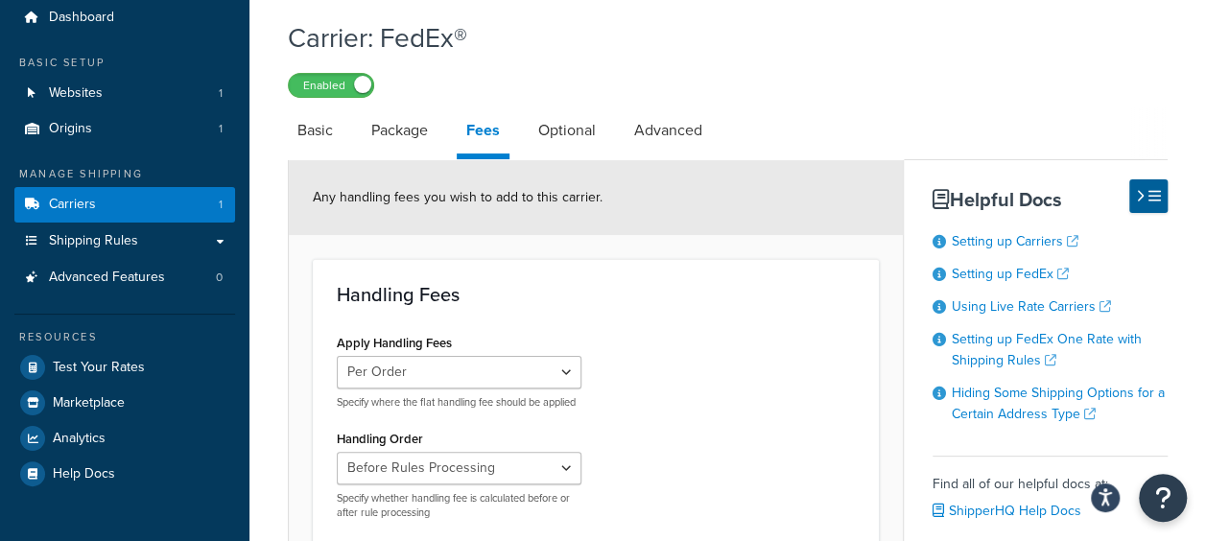
scroll to position [96, 0]
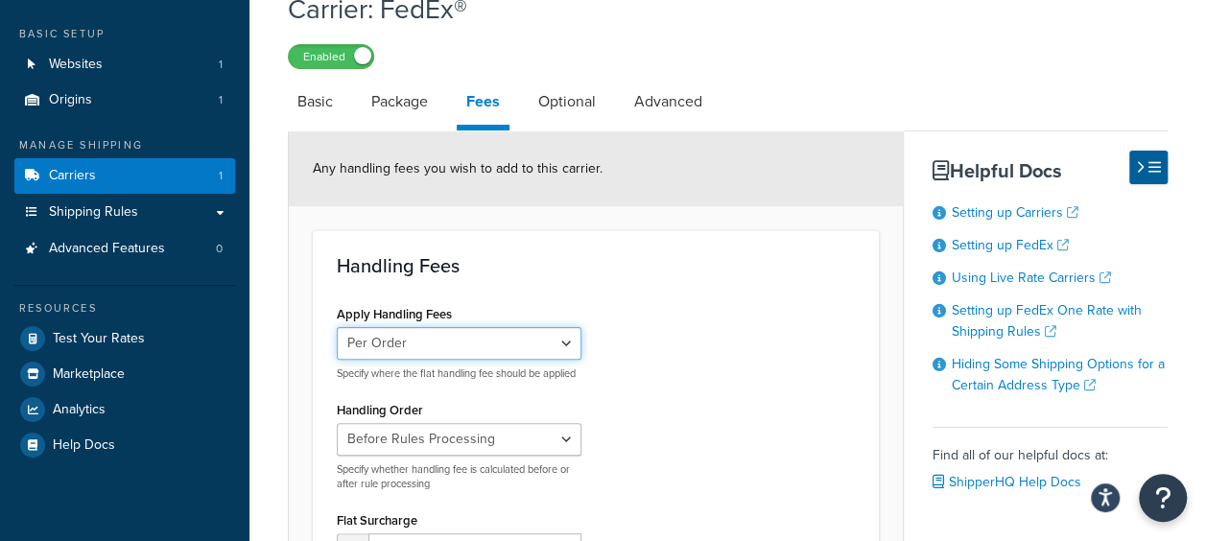
click at [524, 350] on select "Per Order Per Item Per Package" at bounding box center [459, 343] width 245 height 33
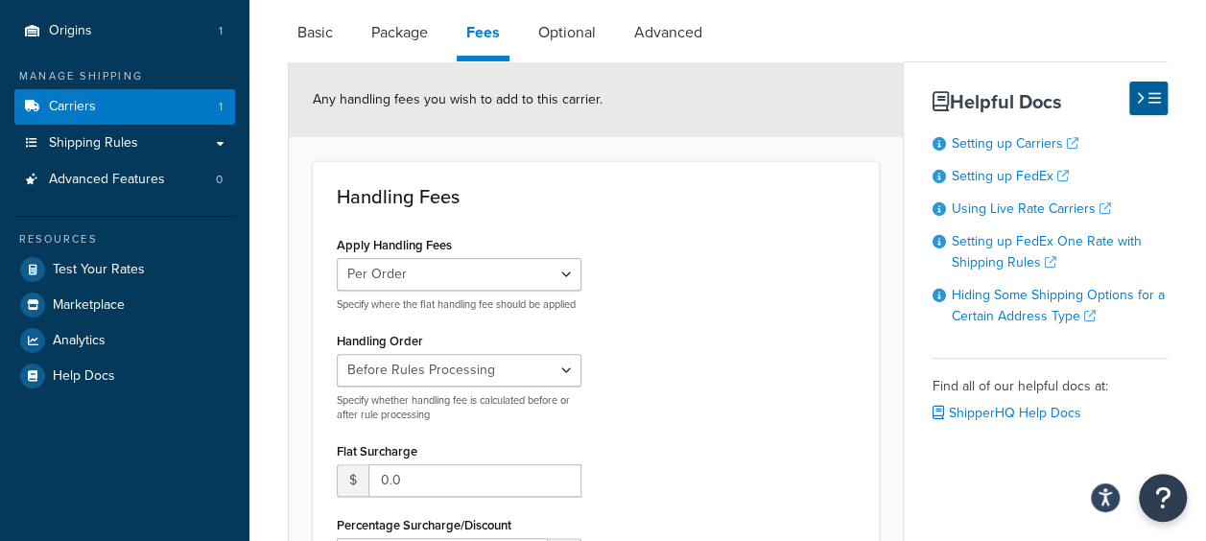
scroll to position [192, 0]
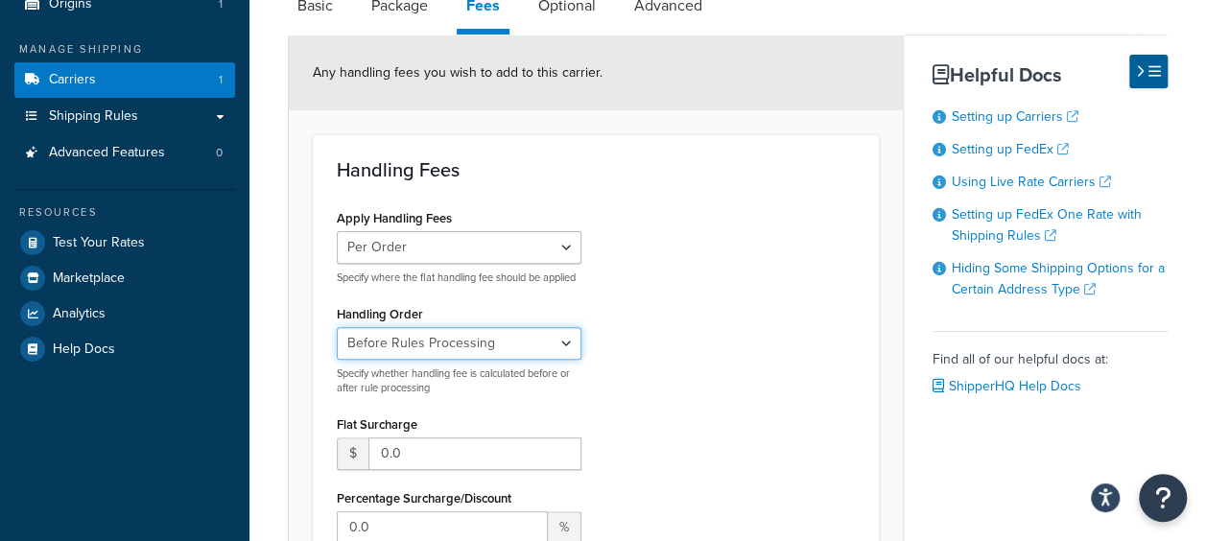
click at [540, 360] on select "Before Rules Processing After Rules Processing" at bounding box center [459, 343] width 245 height 33
click at [670, 303] on div "Apply Handling Fees Per Order Per Item Per Package Specify where the flat handl…" at bounding box center [595, 495] width 547 height 582
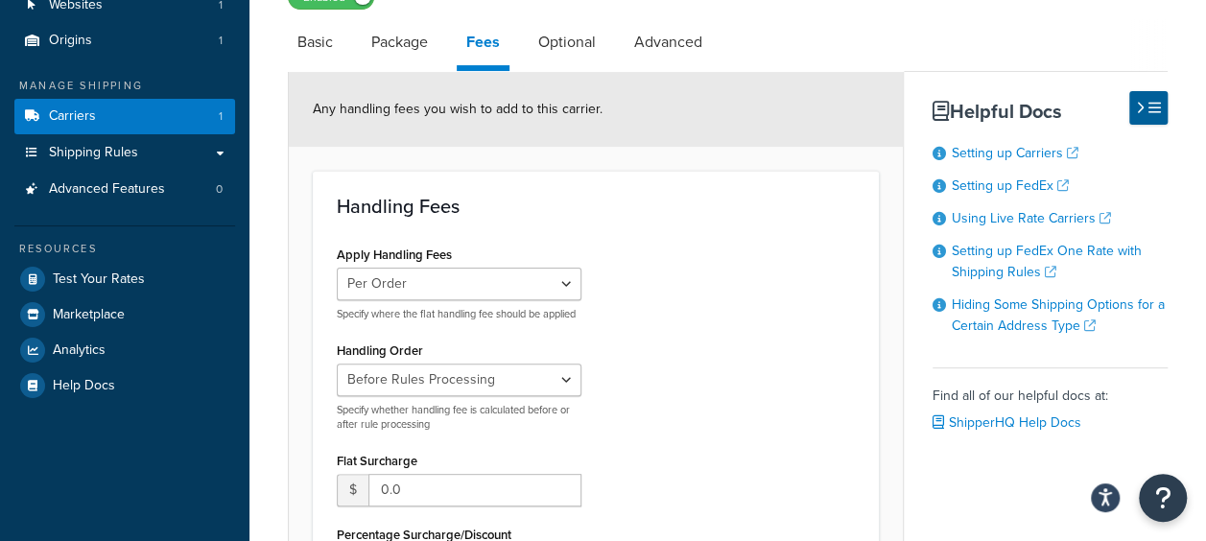
scroll to position [0, 0]
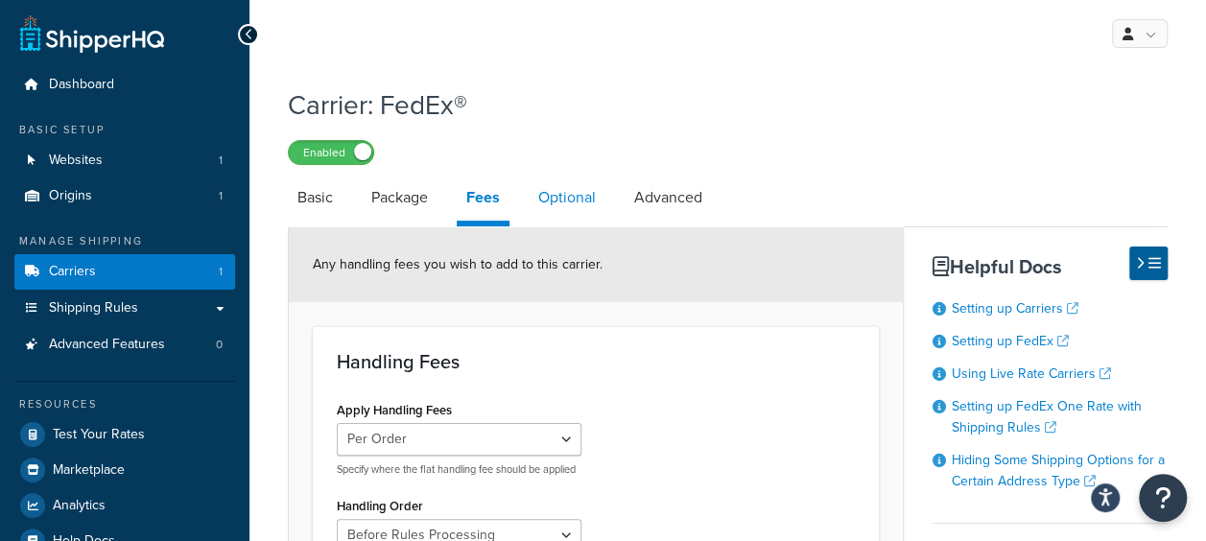
click at [566, 201] on link "Optional" at bounding box center [567, 198] width 77 height 46
select select "business"
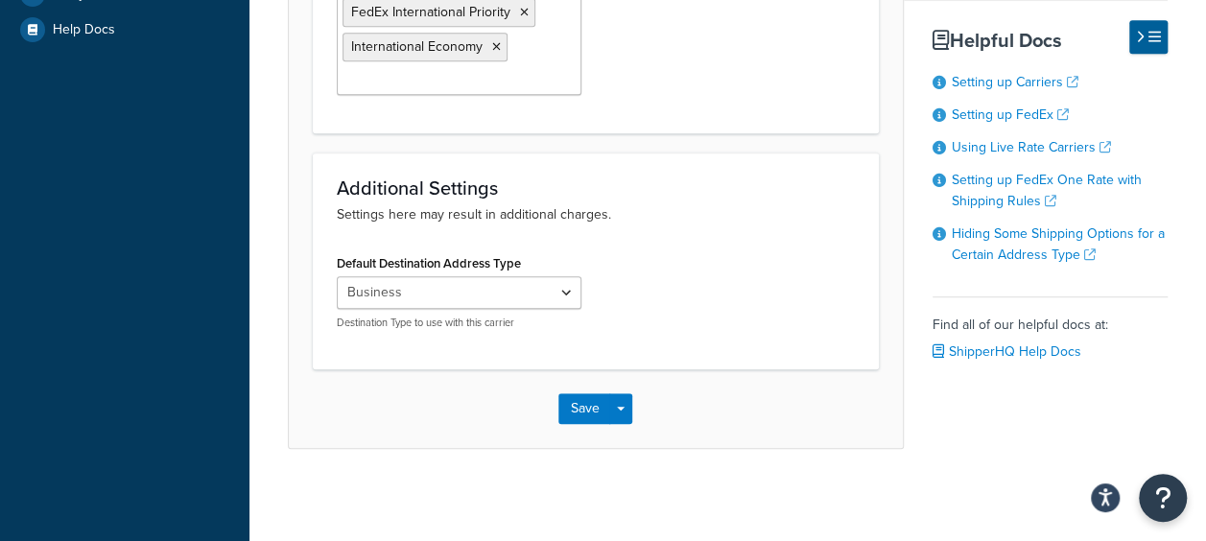
scroll to position [32, 0]
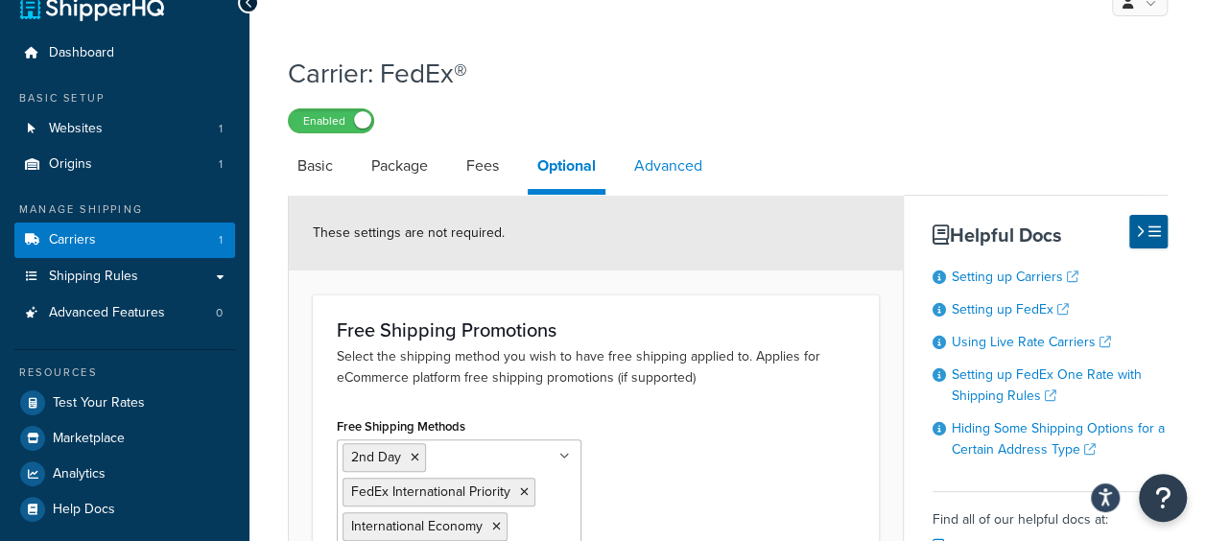
click at [649, 173] on link "Advanced" at bounding box center [668, 166] width 87 height 46
select select "false"
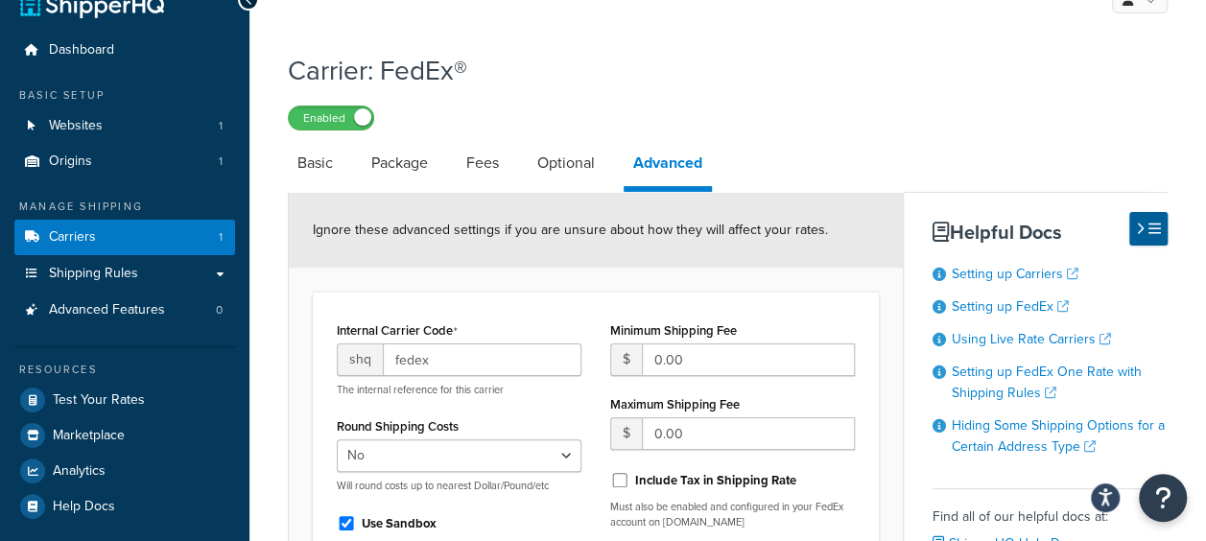
scroll to position [316, 0]
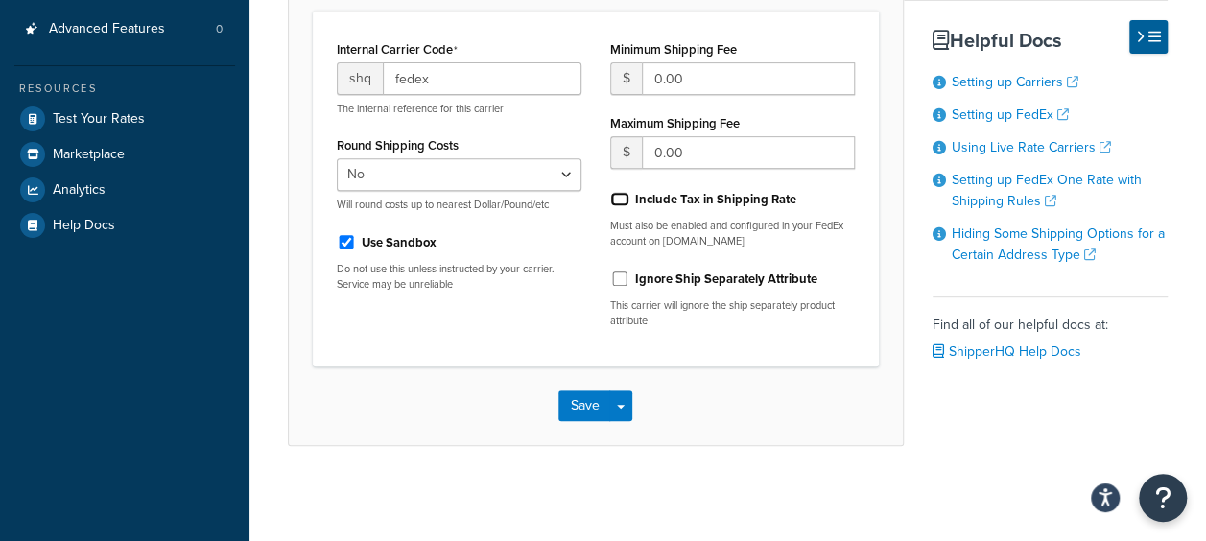
click at [618, 196] on input "Include Tax in Shipping Rate" at bounding box center [619, 199] width 19 height 14
checkbox input "true"
click at [624, 280] on input "Ignore Ship Separately Attribute" at bounding box center [619, 279] width 19 height 14
checkbox input "true"
click at [625, 200] on input "Include Tax in Shipping Rate" at bounding box center [619, 199] width 19 height 14
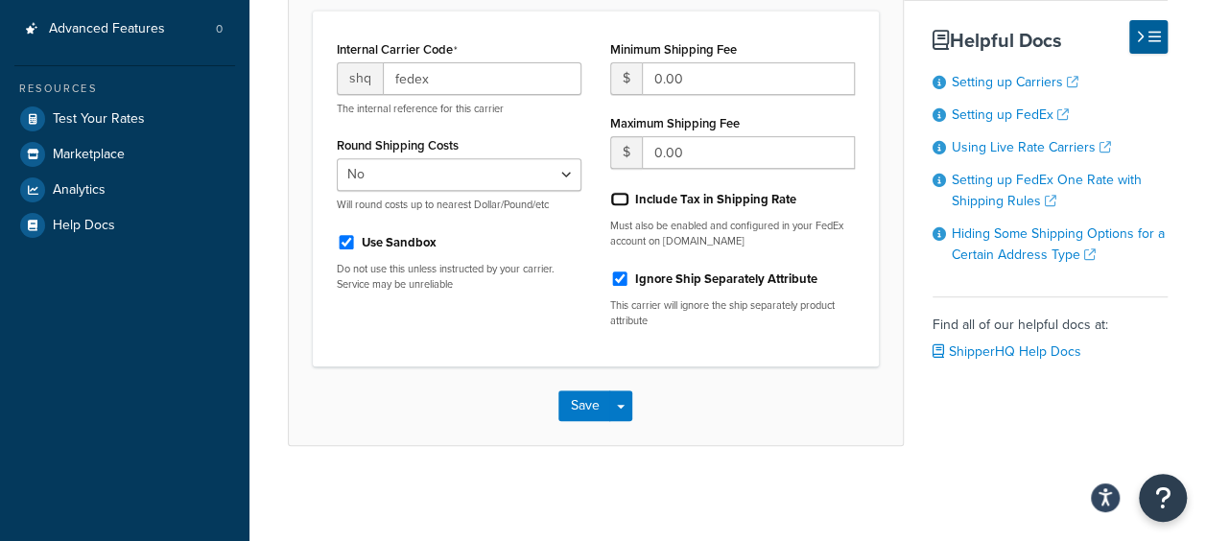
checkbox input "false"
click at [617, 278] on input "Ignore Ship Separately Attribute" at bounding box center [619, 279] width 19 height 14
checkbox input "false"
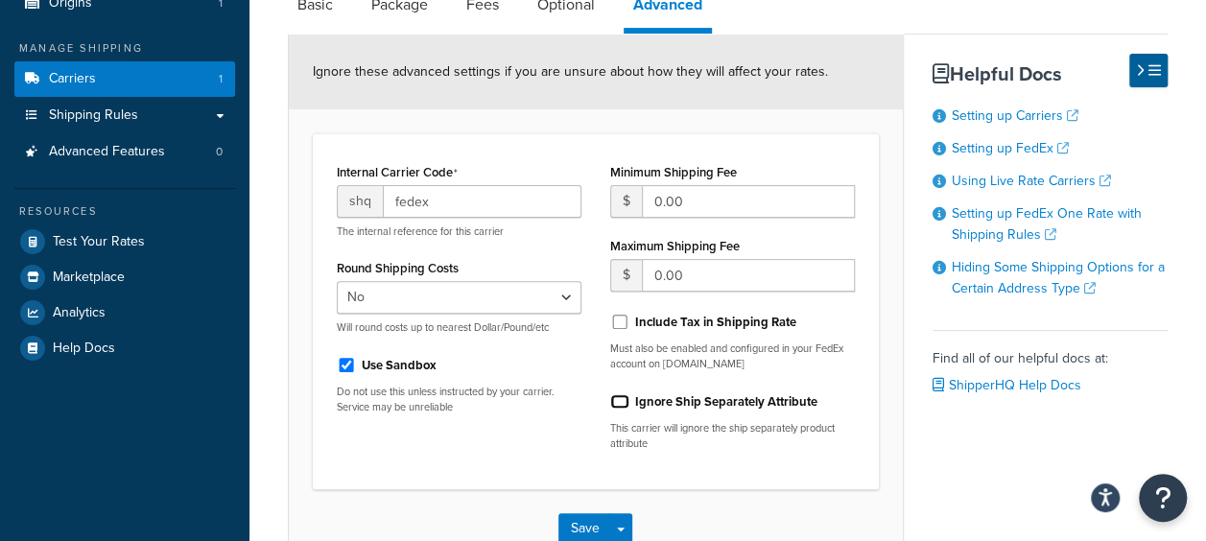
scroll to position [220, 0]
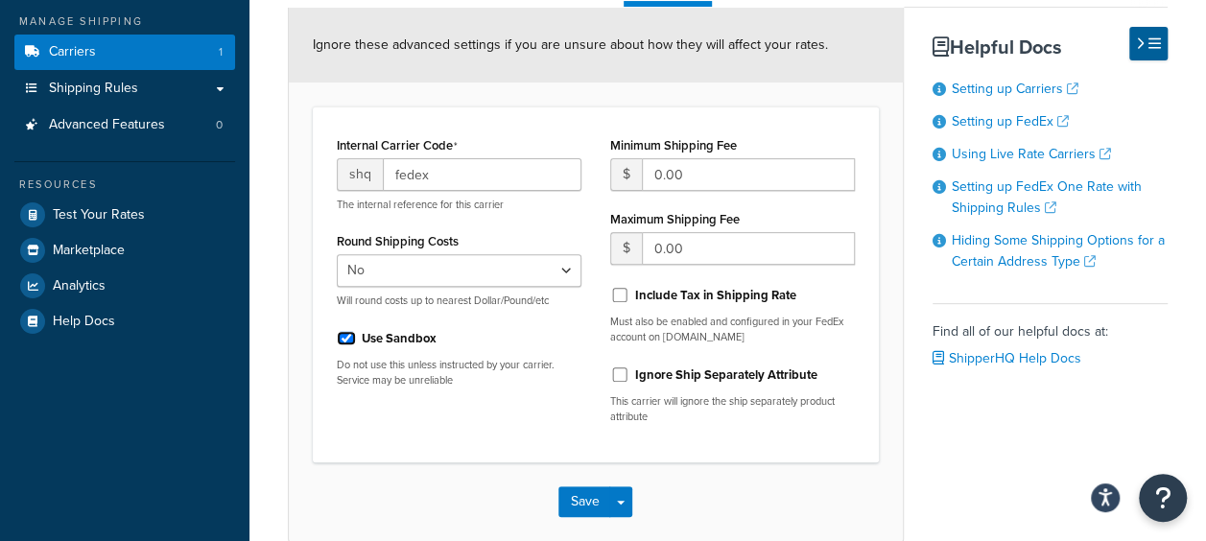
click at [344, 340] on input "Use Sandbox" at bounding box center [346, 338] width 19 height 14
checkbox input "false"
click at [585, 499] on button "Save" at bounding box center [584, 501] width 52 height 31
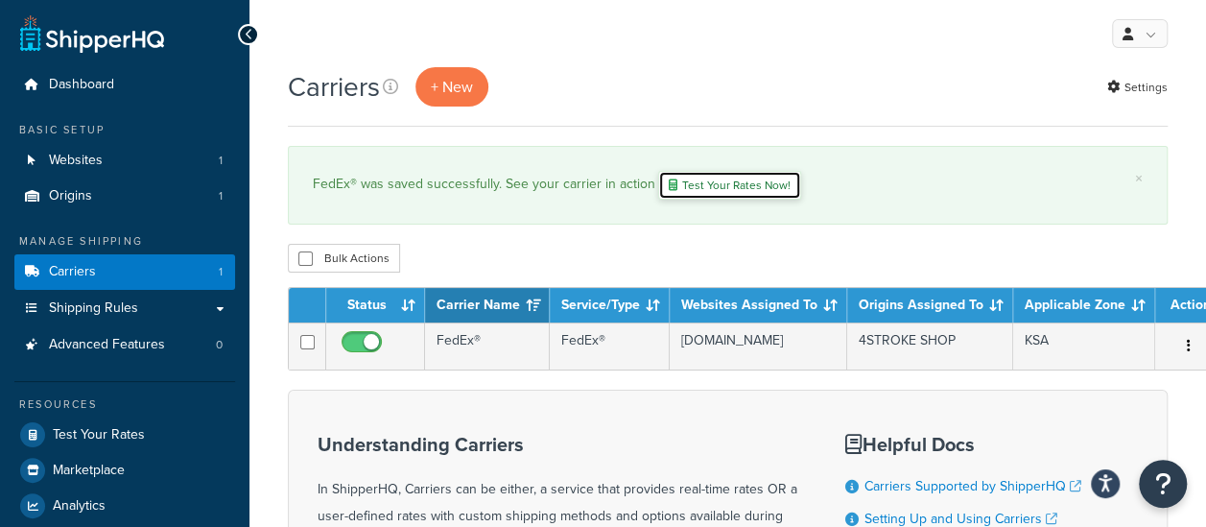
click at [723, 180] on link "Test Your Rates Now!" at bounding box center [729, 185] width 143 height 29
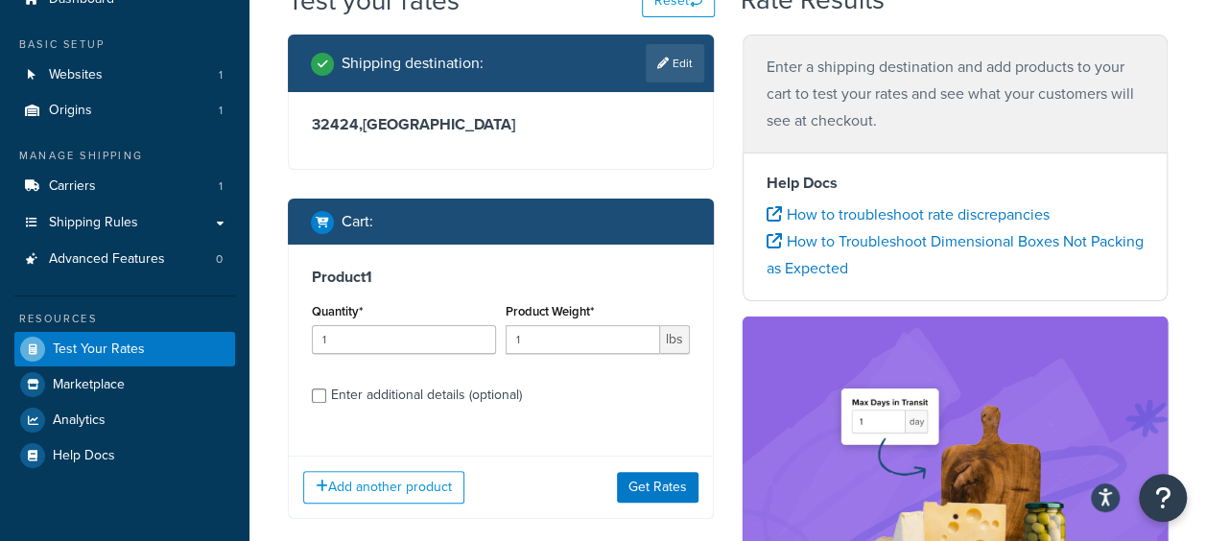
scroll to position [192, 0]
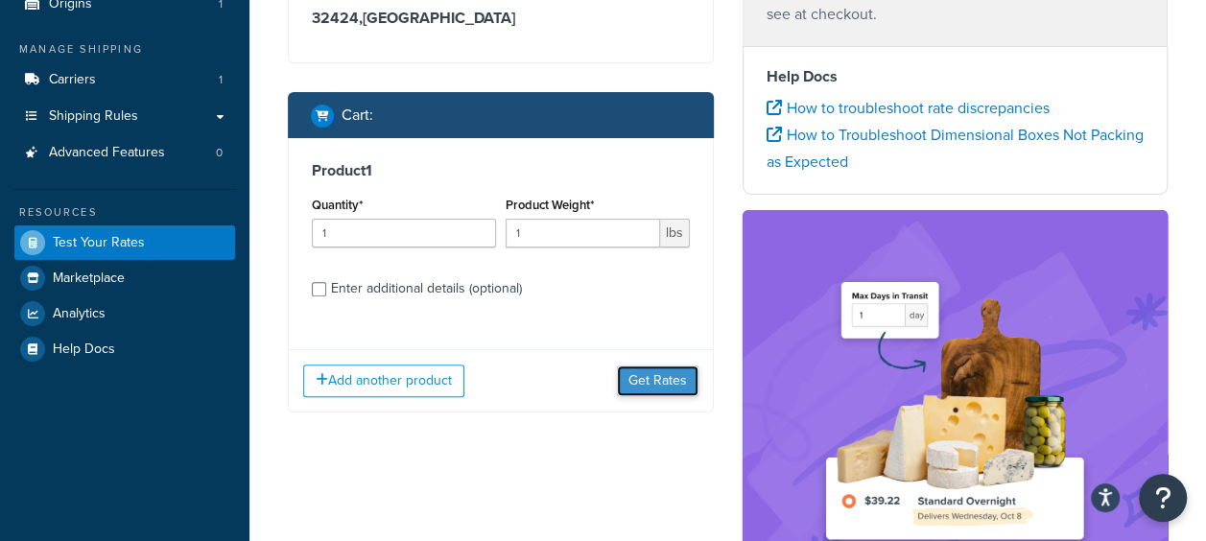
click at [666, 390] on button "Get Rates" at bounding box center [658, 381] width 82 height 31
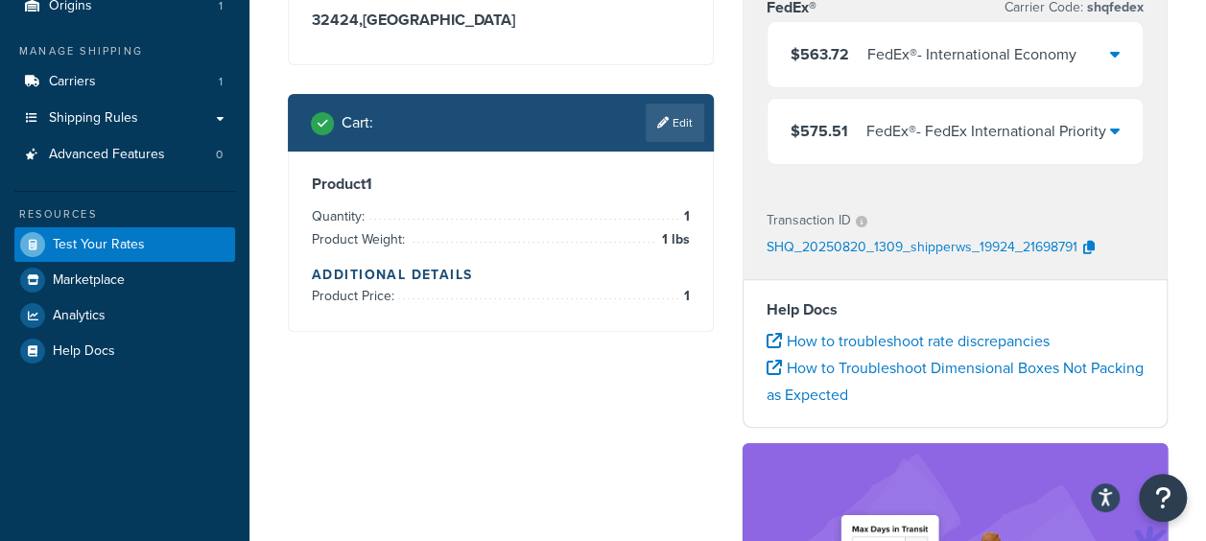
scroll to position [96, 0]
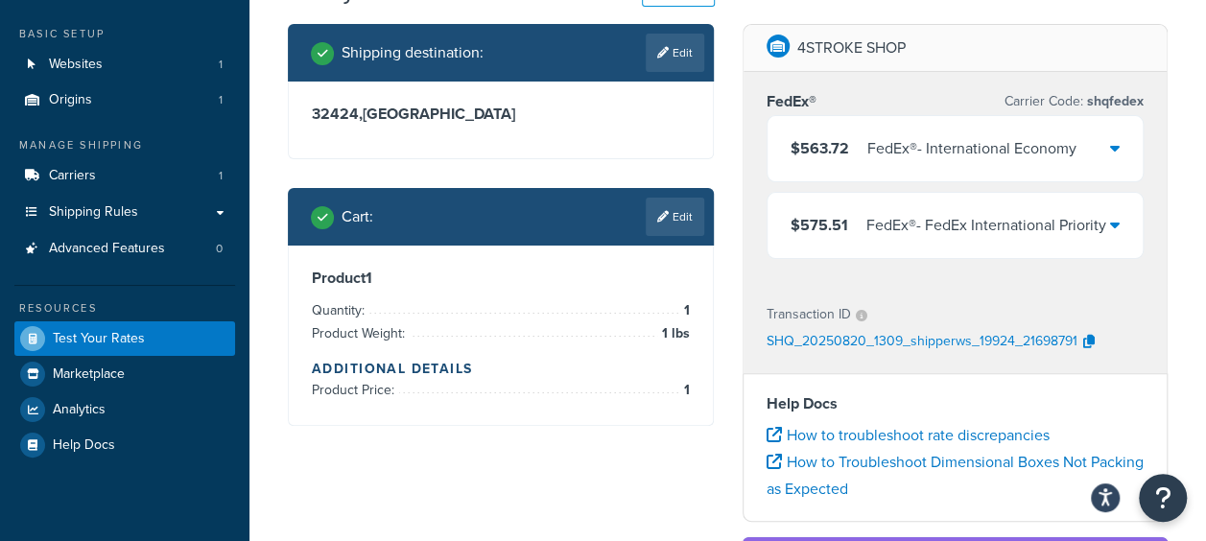
click at [1124, 153] on div "$563.72 FedEx® - International Economy" at bounding box center [955, 148] width 376 height 65
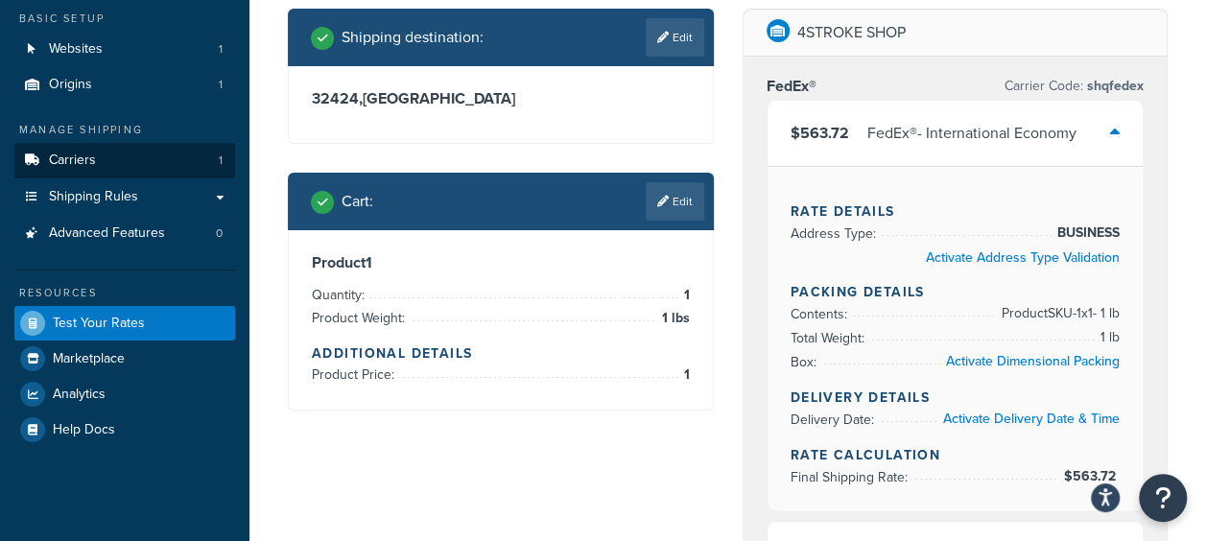
scroll to position [0, 0]
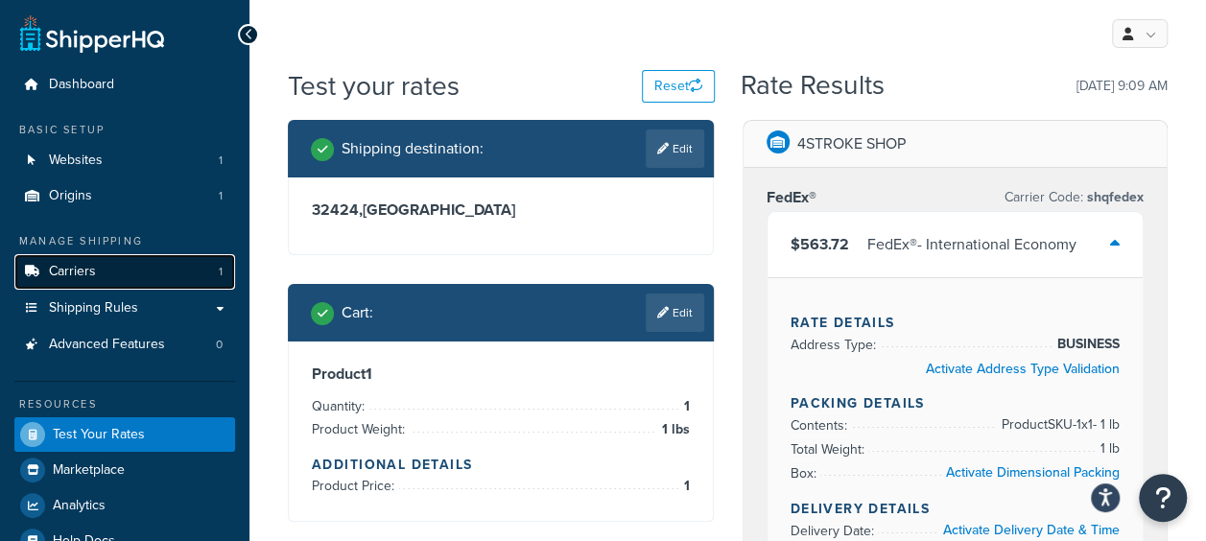
click at [91, 280] on span "Carriers" at bounding box center [72, 272] width 47 height 16
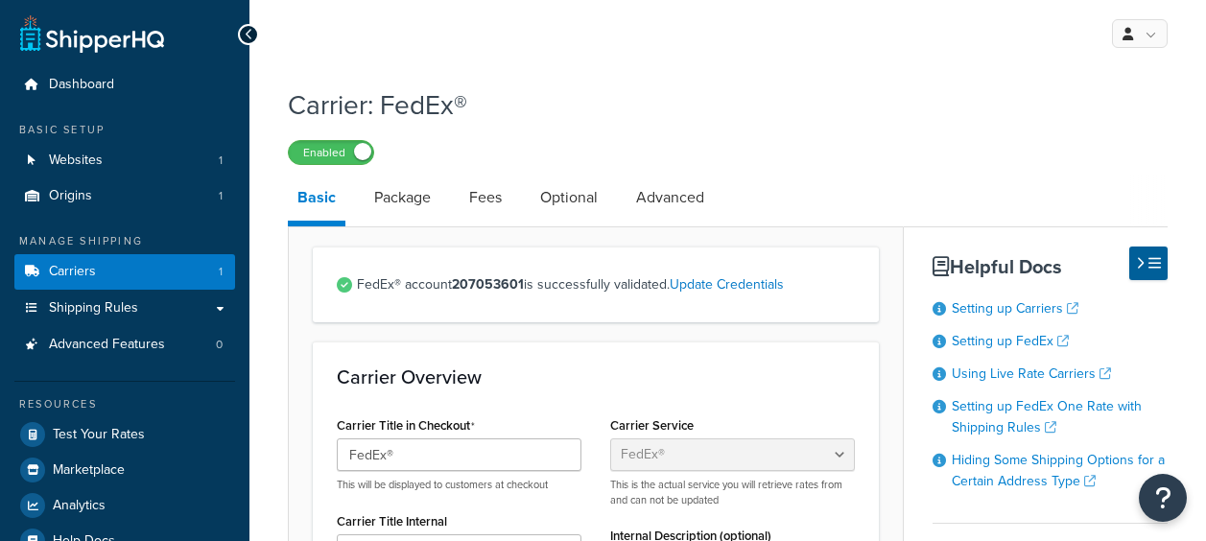
select select "fedEx"
select select "REGULAR_PICKUP"
select select "YOUR_PACKAGING"
click at [672, 196] on link "Advanced" at bounding box center [669, 198] width 87 height 46
select select "false"
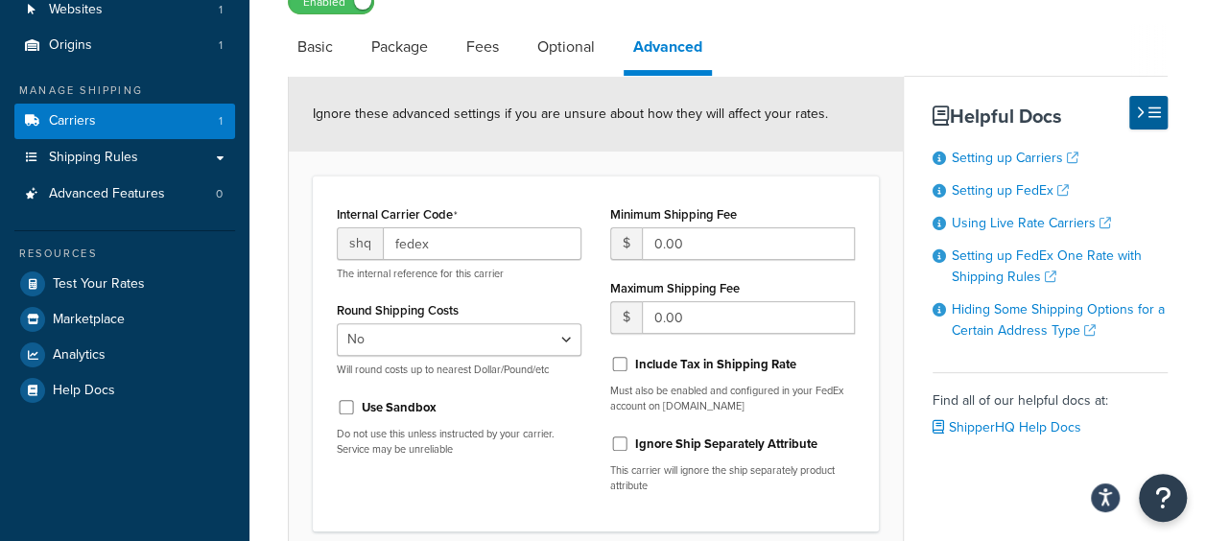
scroll to position [124, 0]
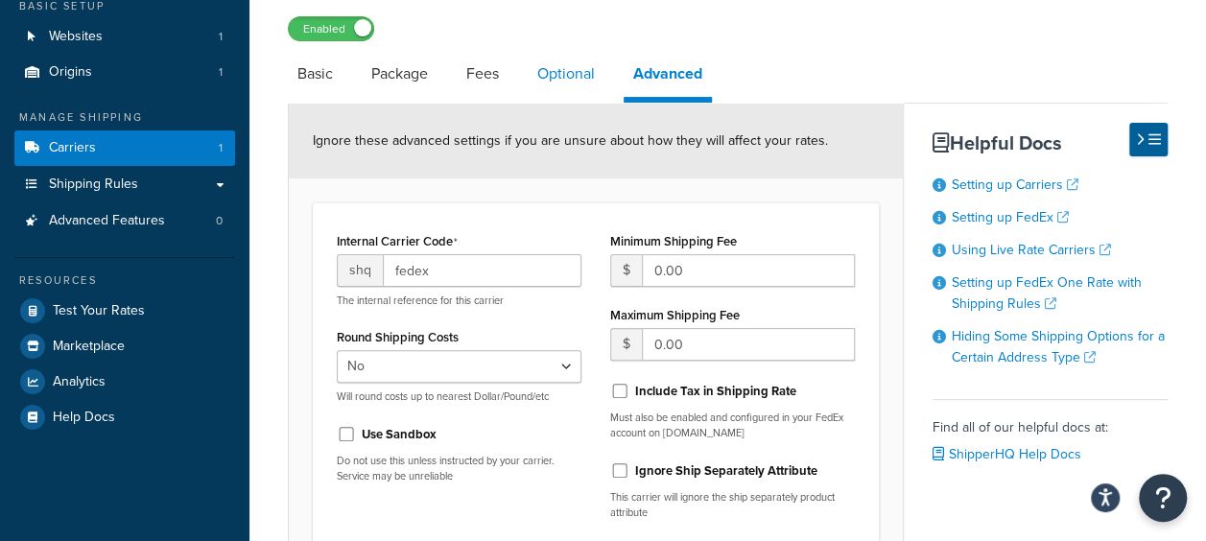
click at [555, 84] on link "Optional" at bounding box center [566, 74] width 77 height 46
select select "business"
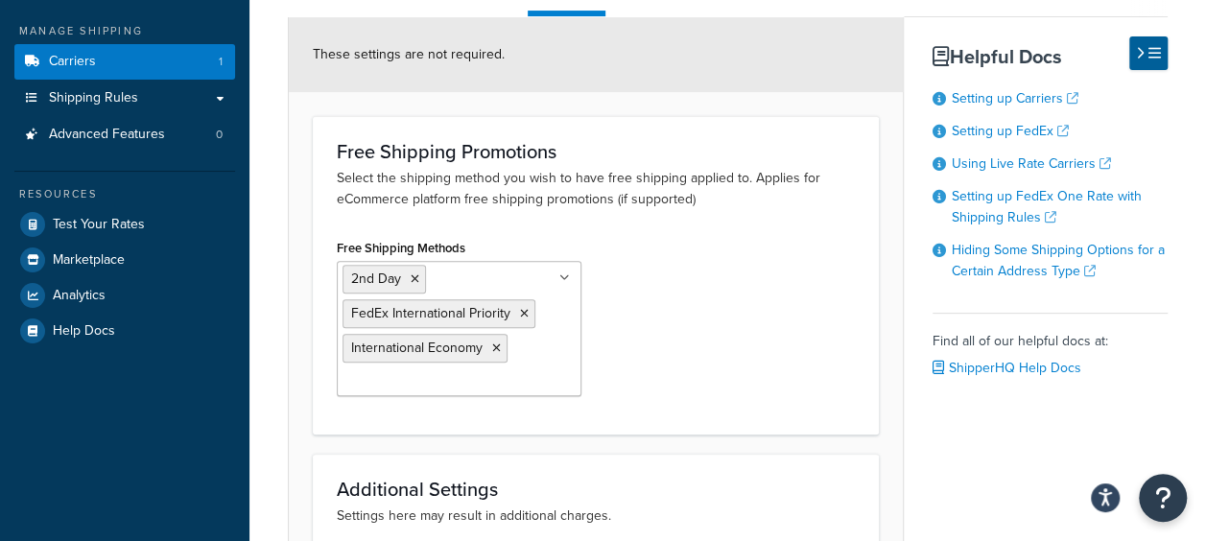
scroll to position [316, 0]
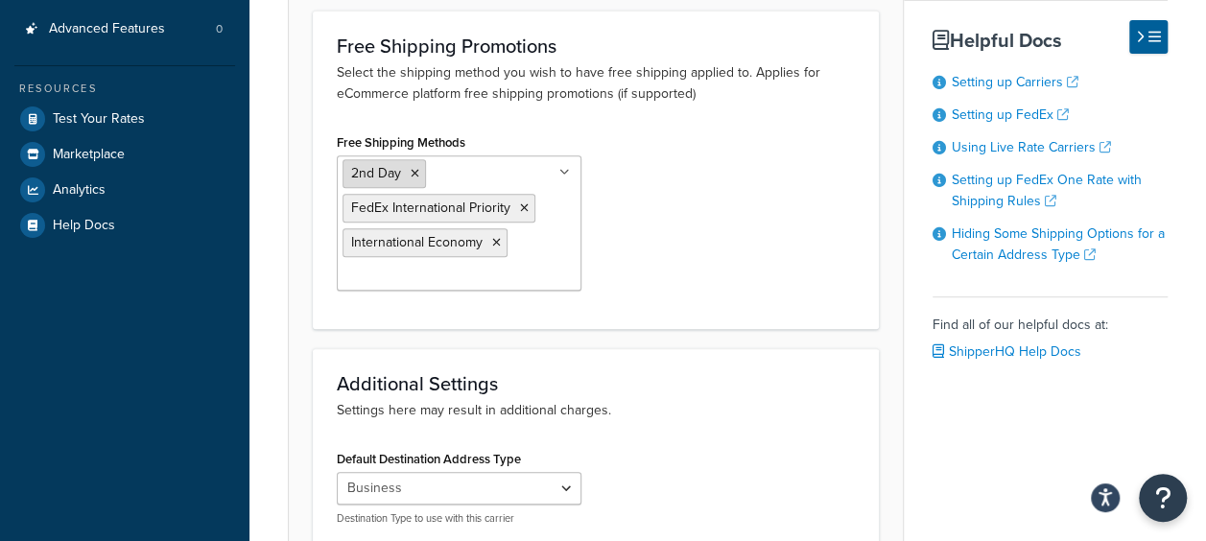
click at [413, 172] on icon at bounding box center [415, 174] width 9 height 12
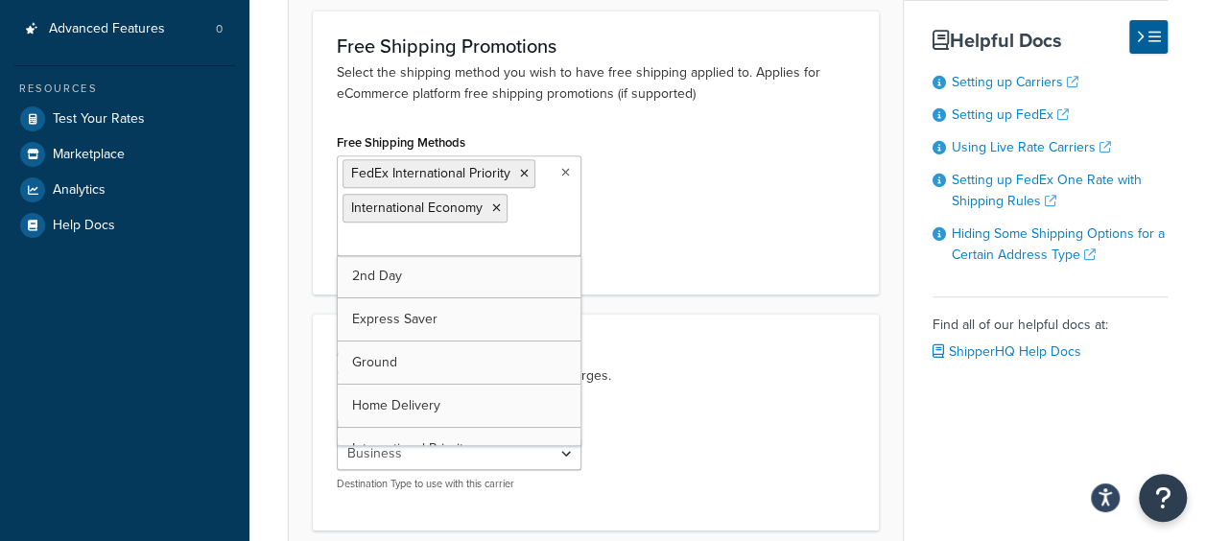
click at [650, 215] on div "Free Shipping Methods FedEx International Priority International Economy 2nd Da…" at bounding box center [595, 200] width 547 height 142
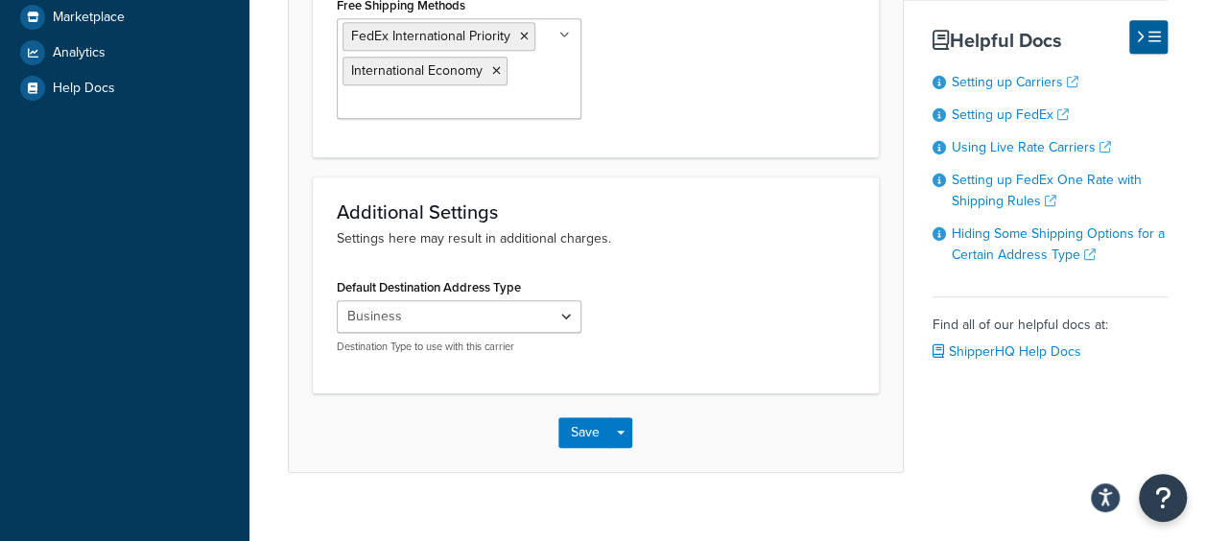
scroll to position [478, 0]
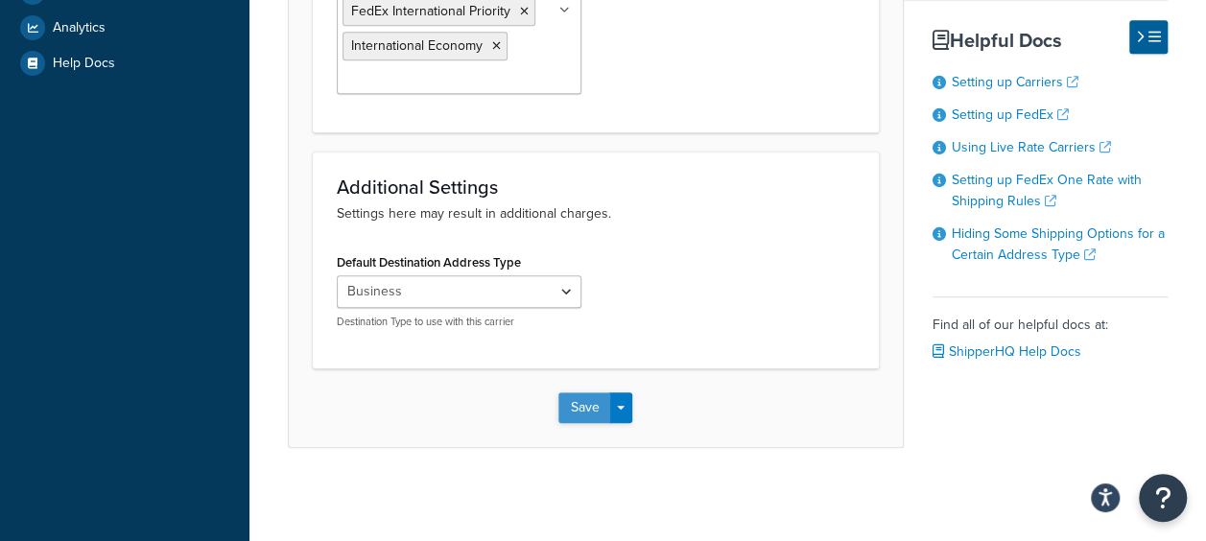
click at [608, 397] on button "Save" at bounding box center [584, 407] width 52 height 31
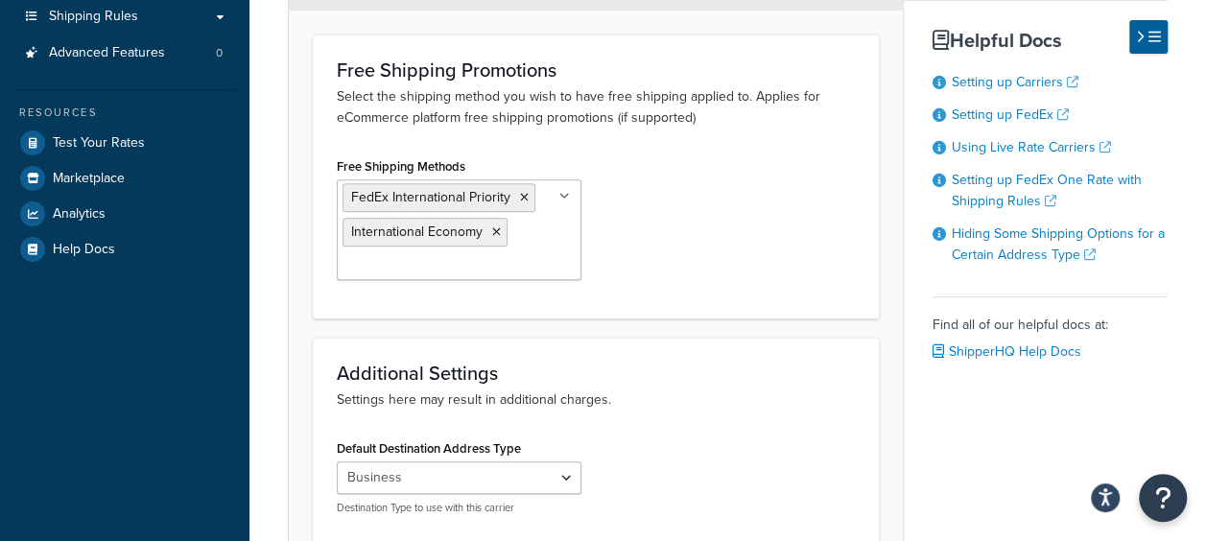
scroll to position [384, 0]
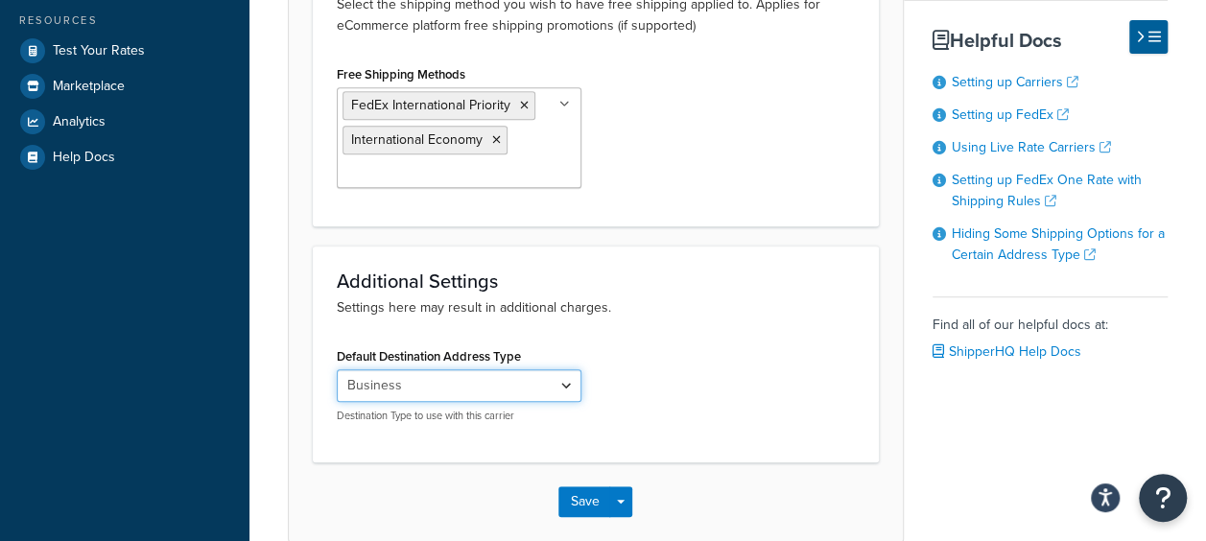
click at [545, 377] on select "Residential Business" at bounding box center [459, 385] width 245 height 33
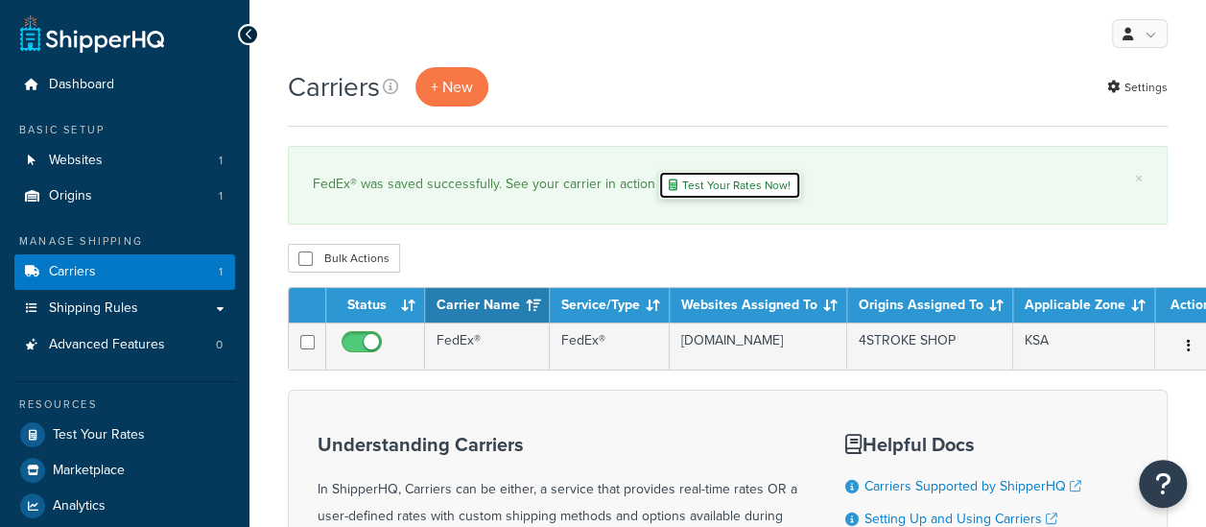
click at [708, 182] on link "Test Your Rates Now!" at bounding box center [729, 185] width 143 height 29
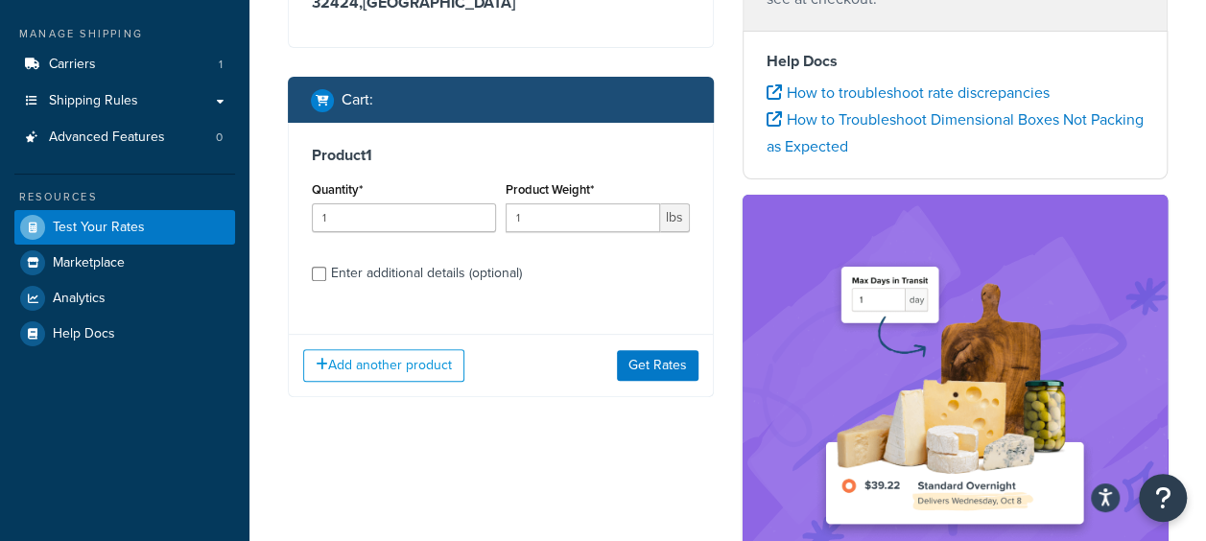
scroll to position [288, 0]
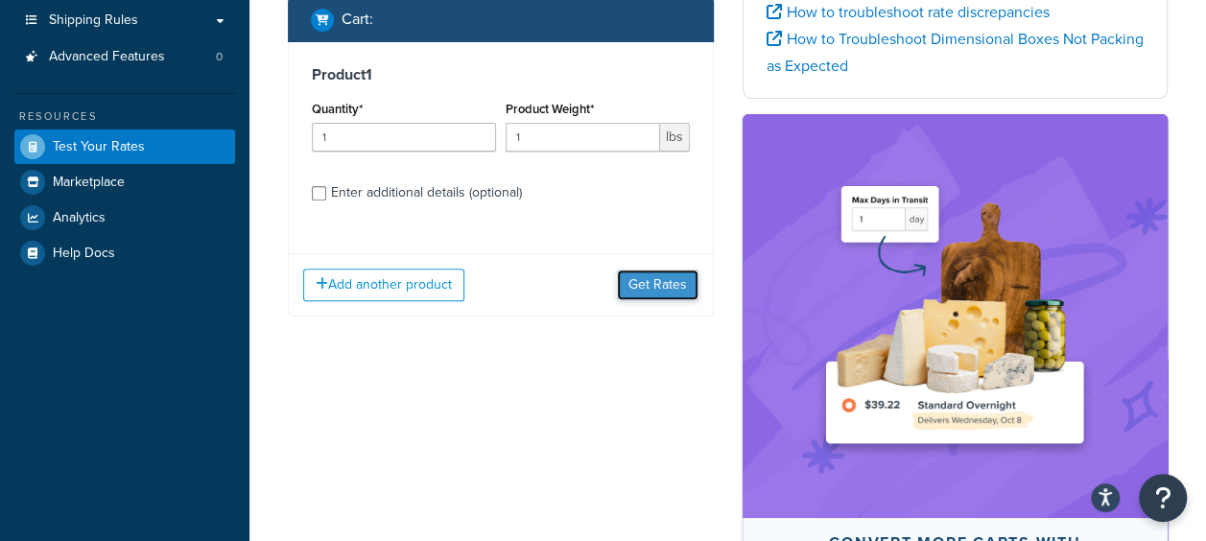
click at [666, 291] on button "Get Rates" at bounding box center [658, 285] width 82 height 31
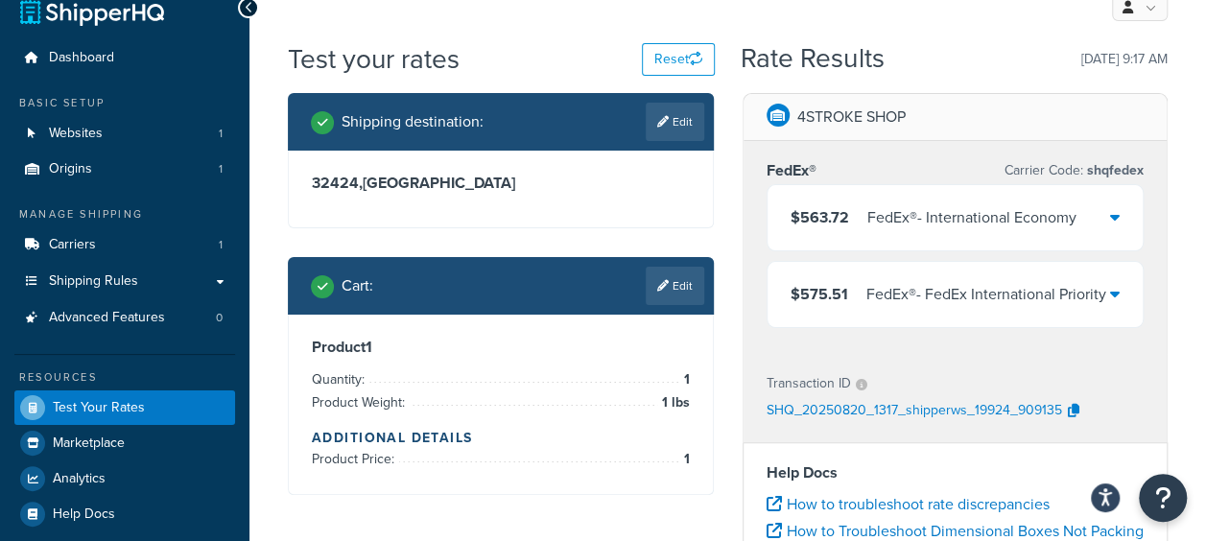
scroll to position [0, 0]
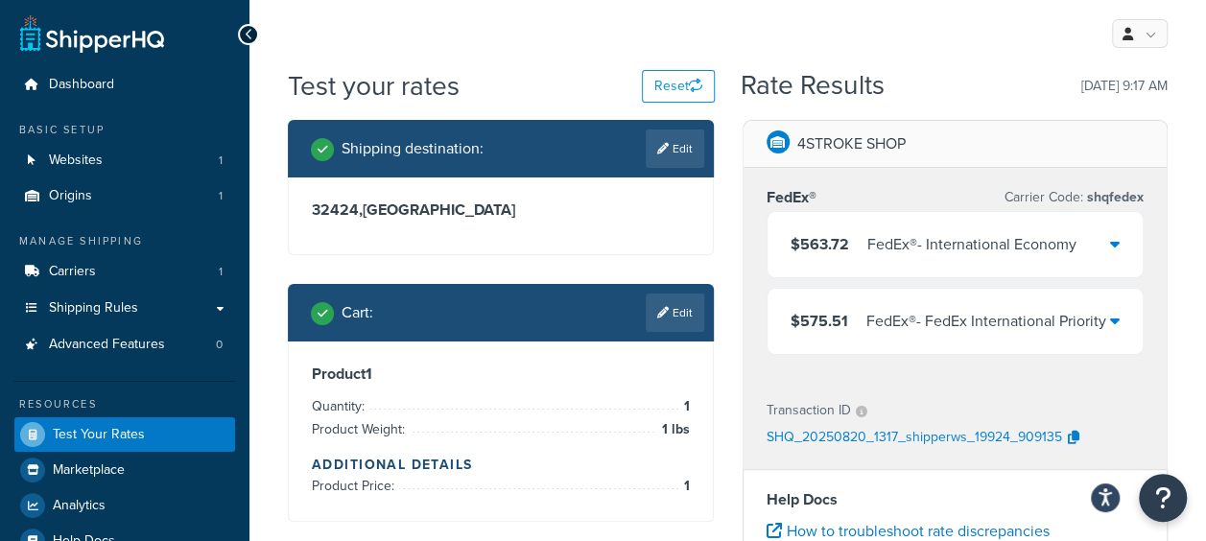
click at [1120, 245] on div "$563.72 FedEx® - International Economy" at bounding box center [955, 244] width 376 height 65
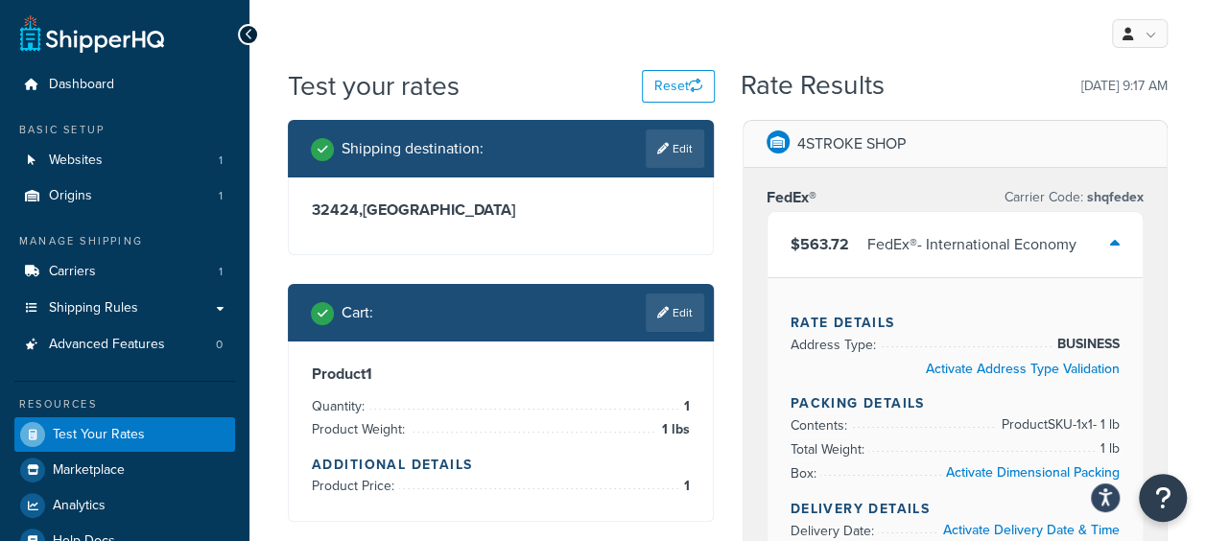
click at [1116, 242] on icon at bounding box center [1115, 243] width 10 height 15
